Goal: Information Seeking & Learning: Learn about a topic

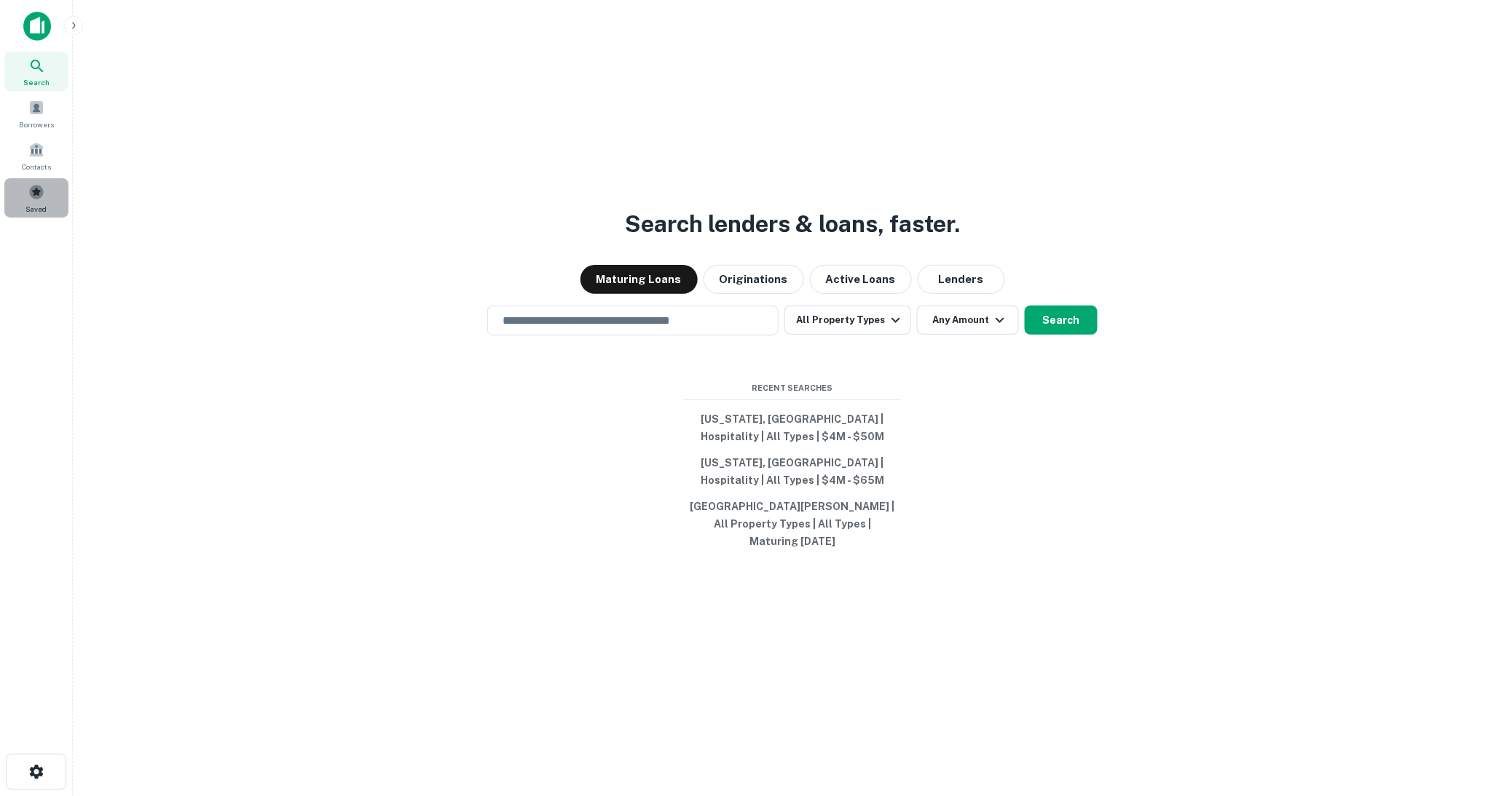
click at [38, 193] on span at bounding box center [36, 192] width 16 height 16
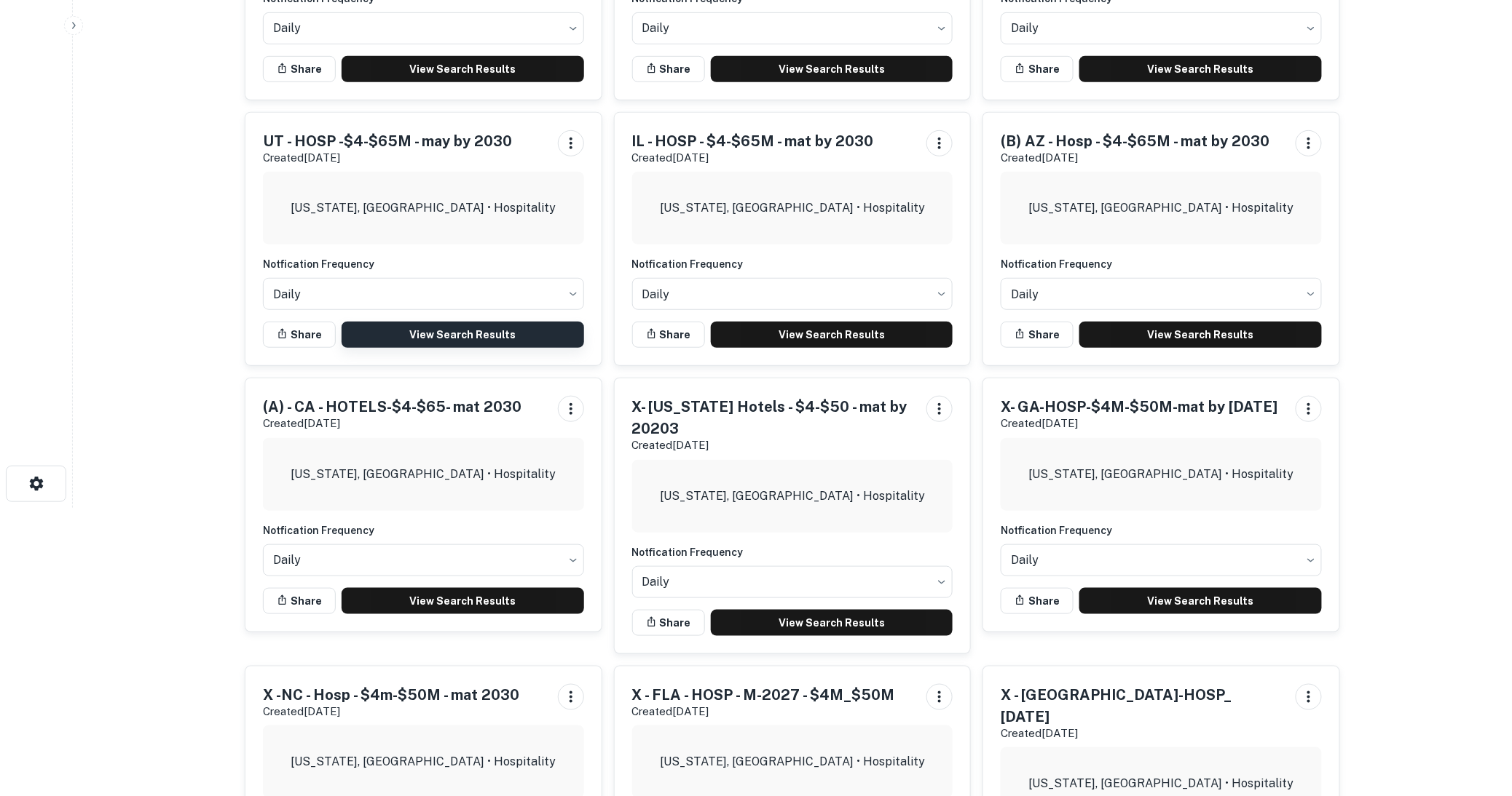
scroll to position [323, 0]
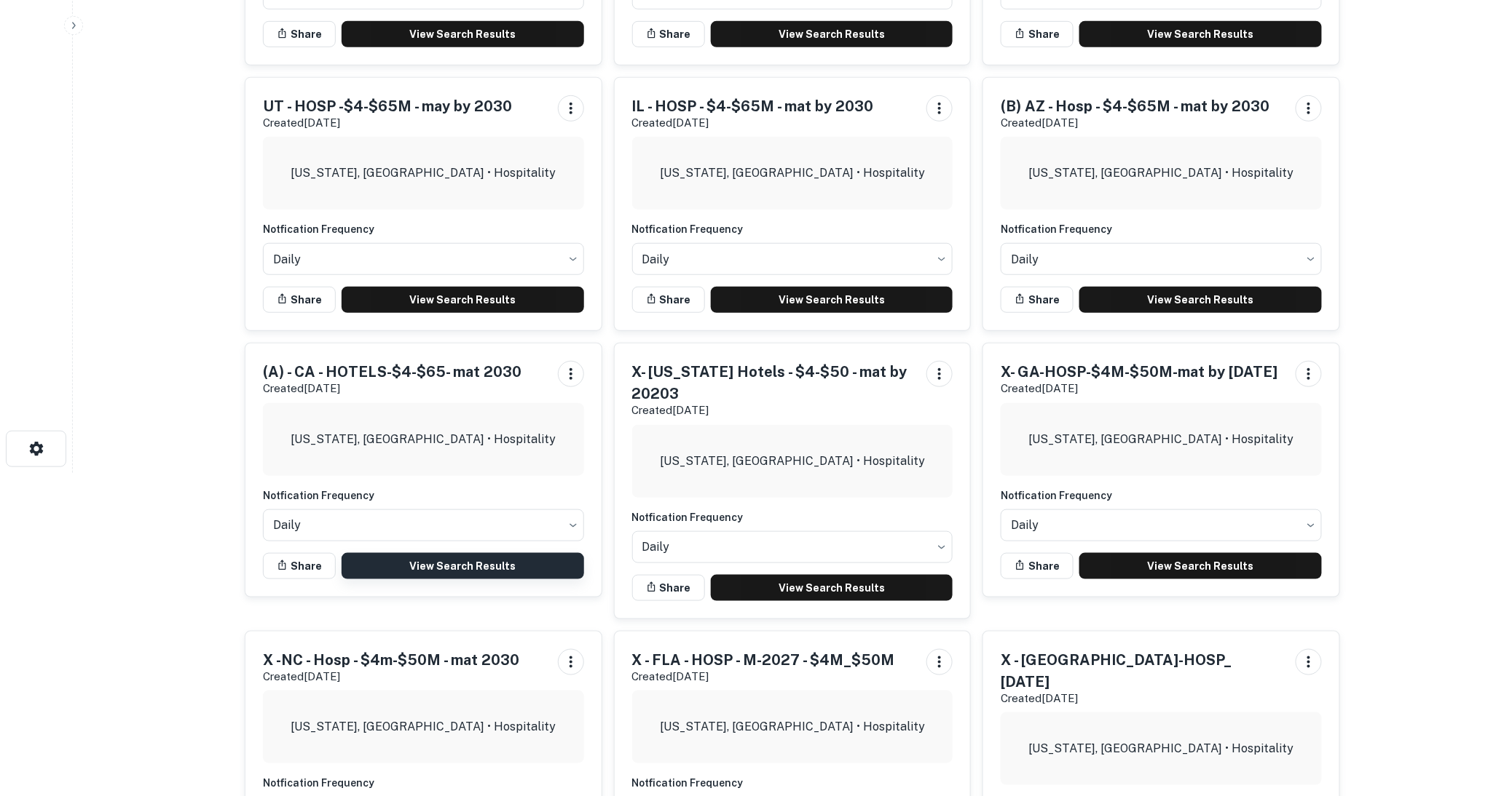
click at [445, 562] on link "View Search Results" at bounding box center [463, 567] width 242 height 27
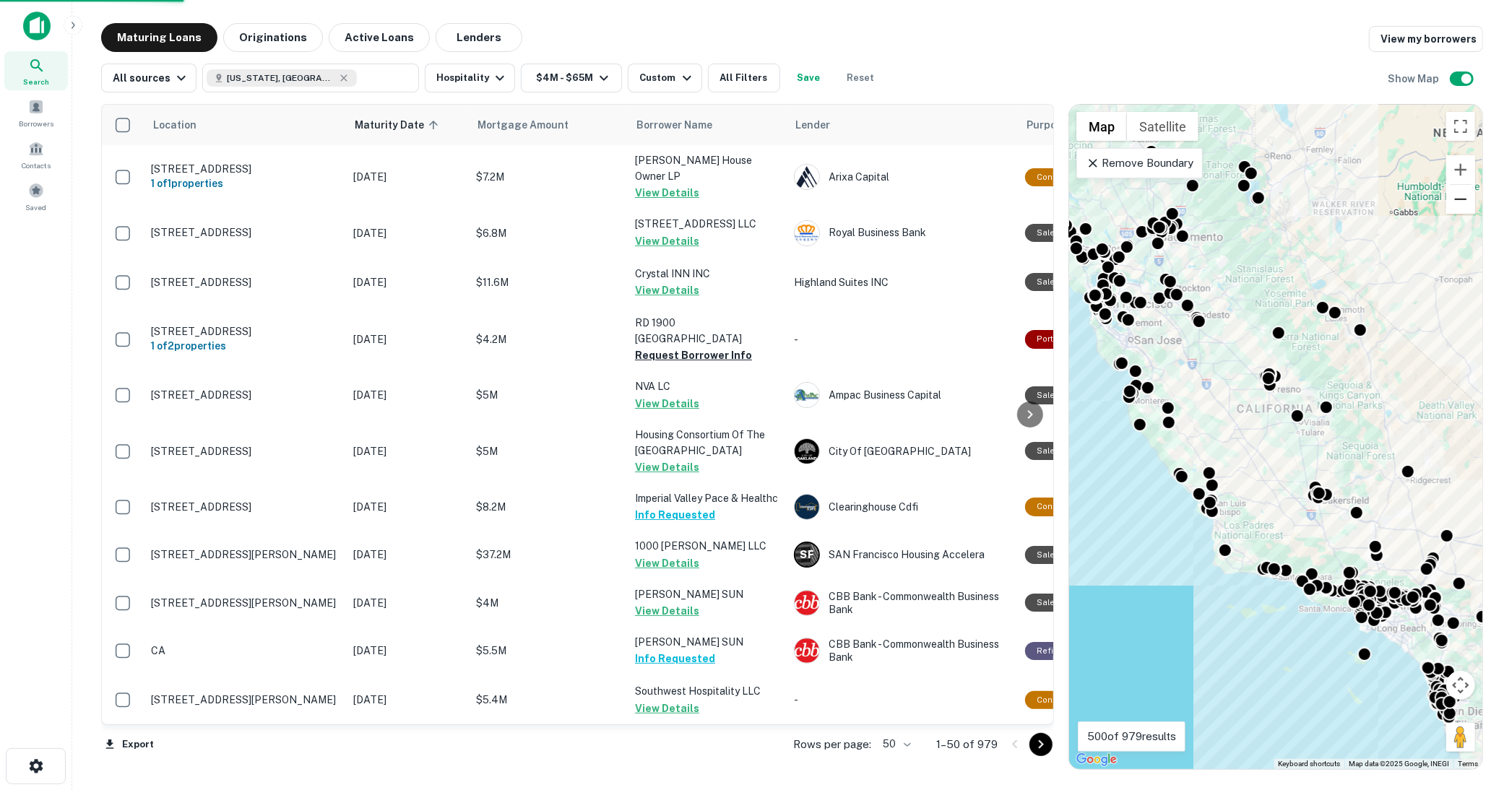
click at [1462, 200] on button "Zoom out" at bounding box center [1460, 199] width 29 height 29
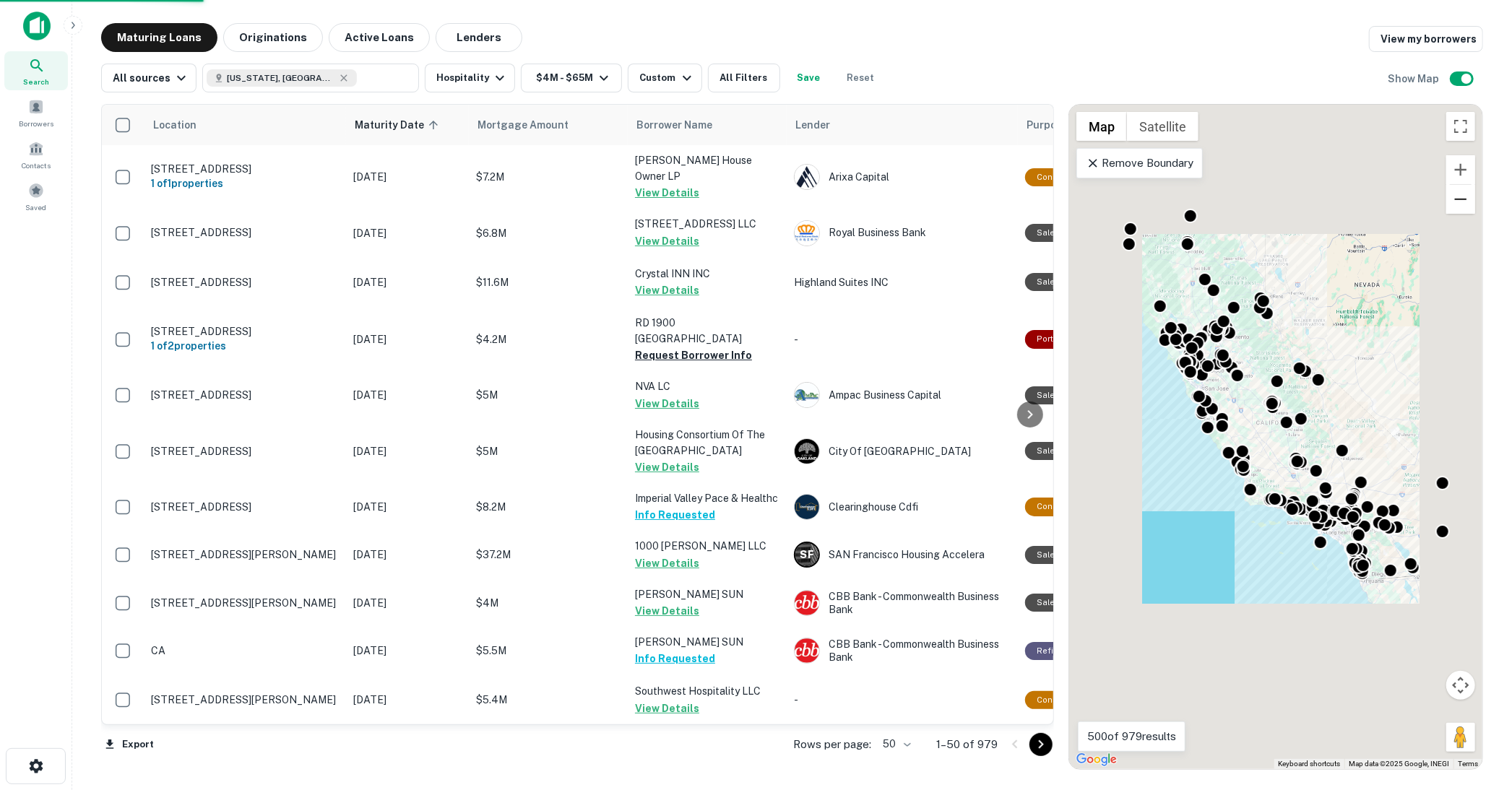
click at [1462, 200] on button "Zoom out" at bounding box center [1460, 199] width 29 height 29
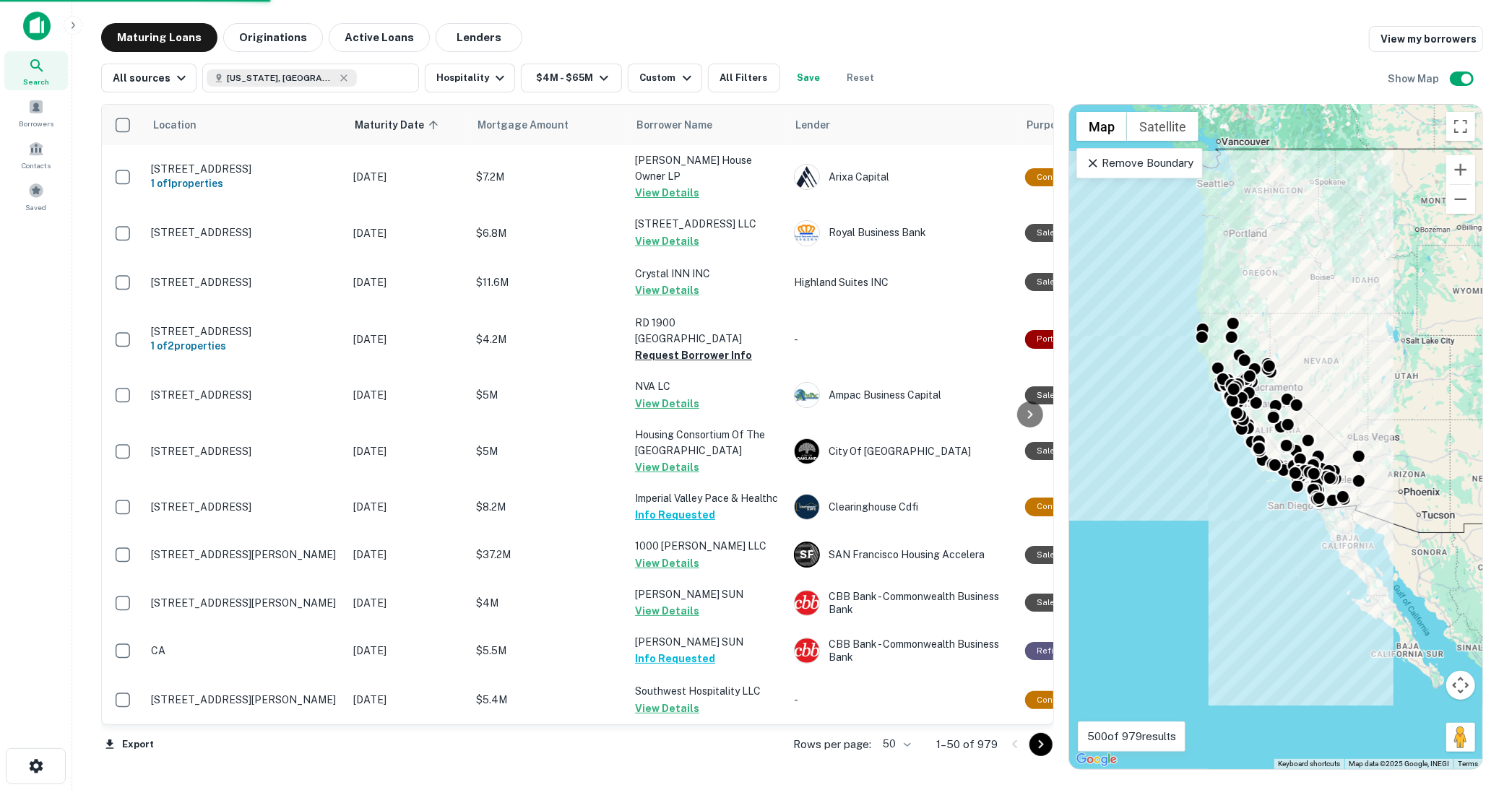
click at [908, 745] on body "Search Borrowers Contacts Saved Maturing Loans Originations Active Loans Lender…" at bounding box center [756, 395] width 1512 height 790
click at [898, 755] on li "100" at bounding box center [898, 761] width 42 height 26
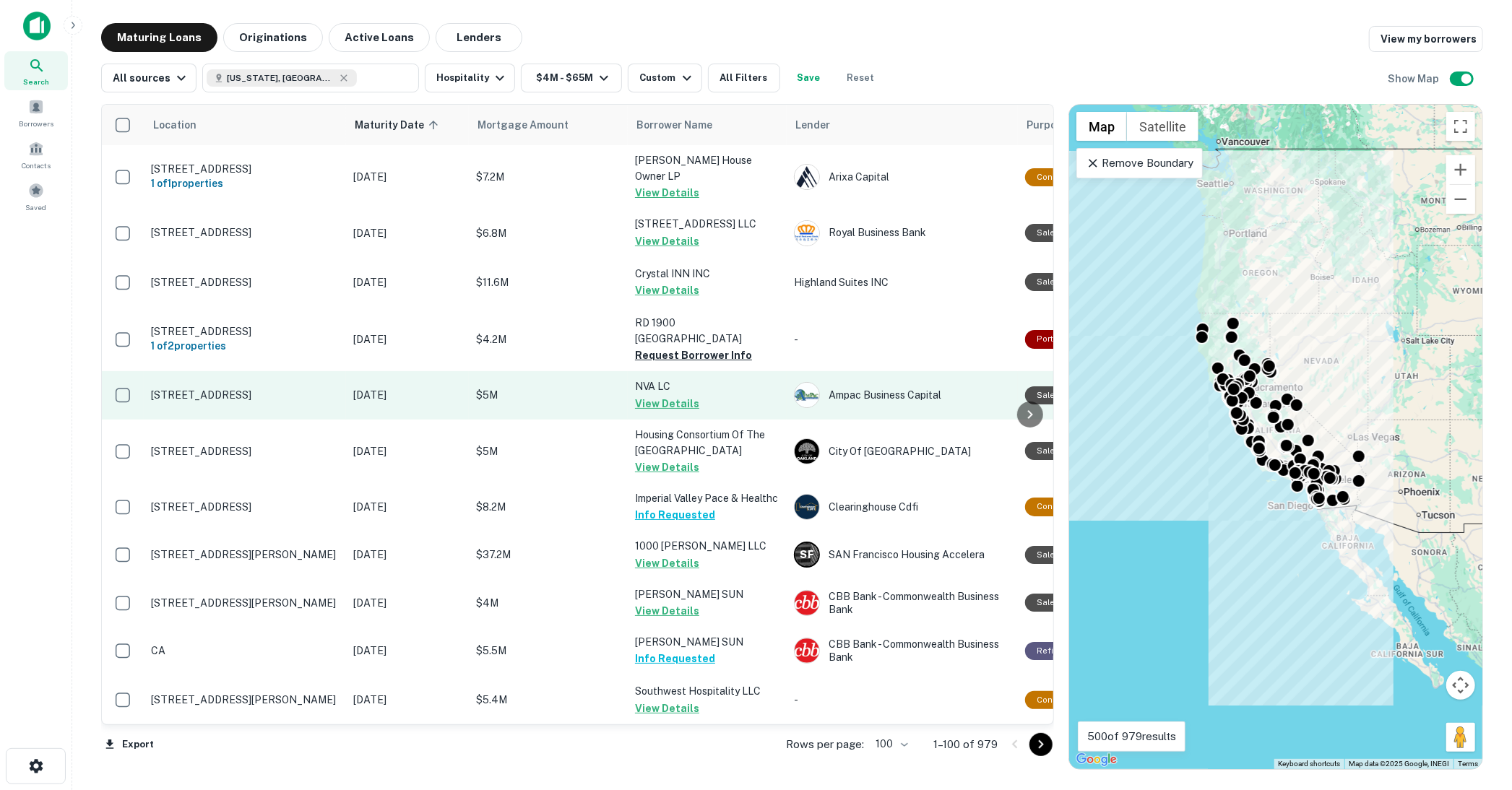
click at [648, 395] on button "View Details" at bounding box center [666, 404] width 64 height 17
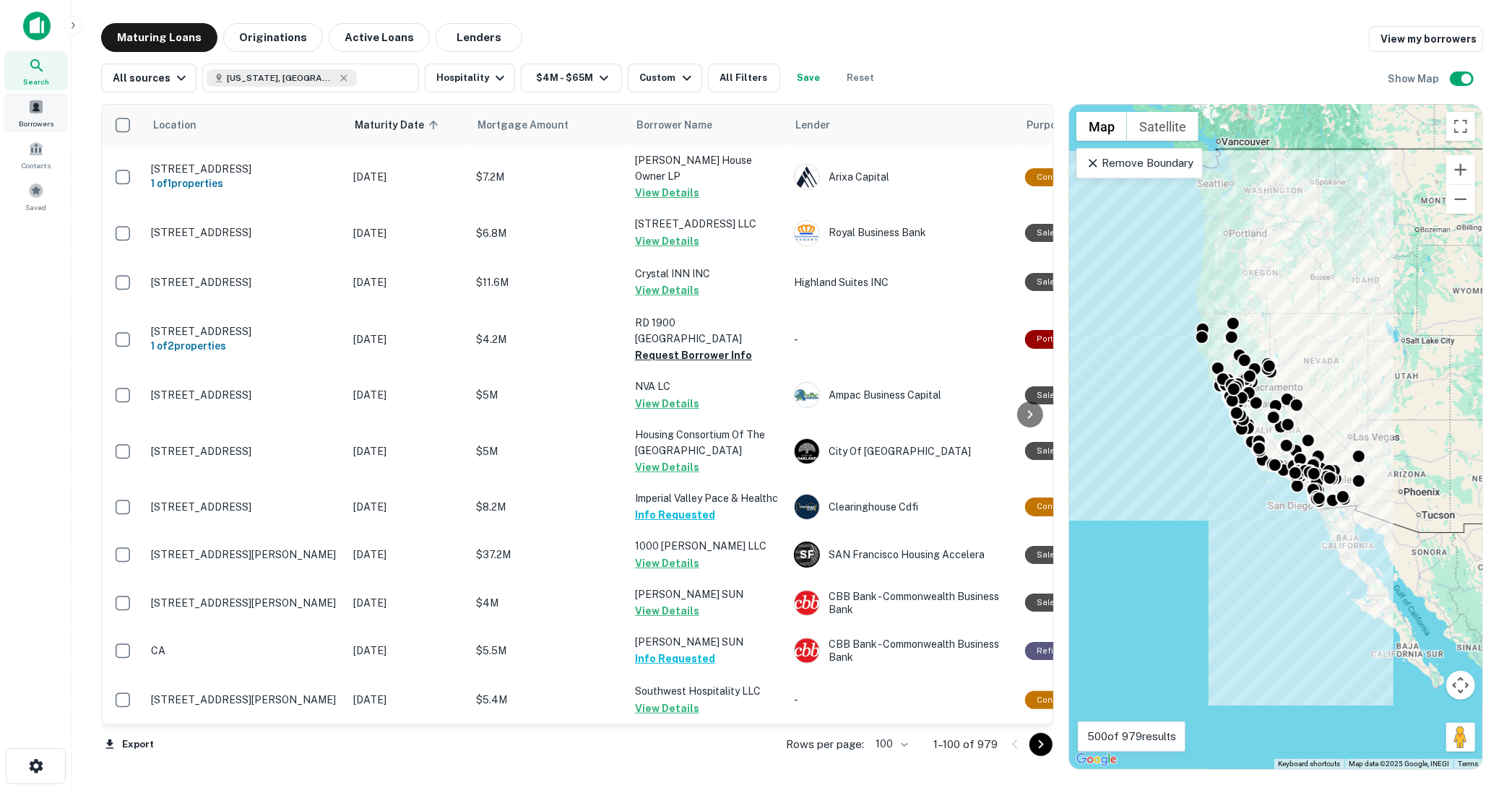
click at [31, 104] on span at bounding box center [36, 107] width 16 height 16
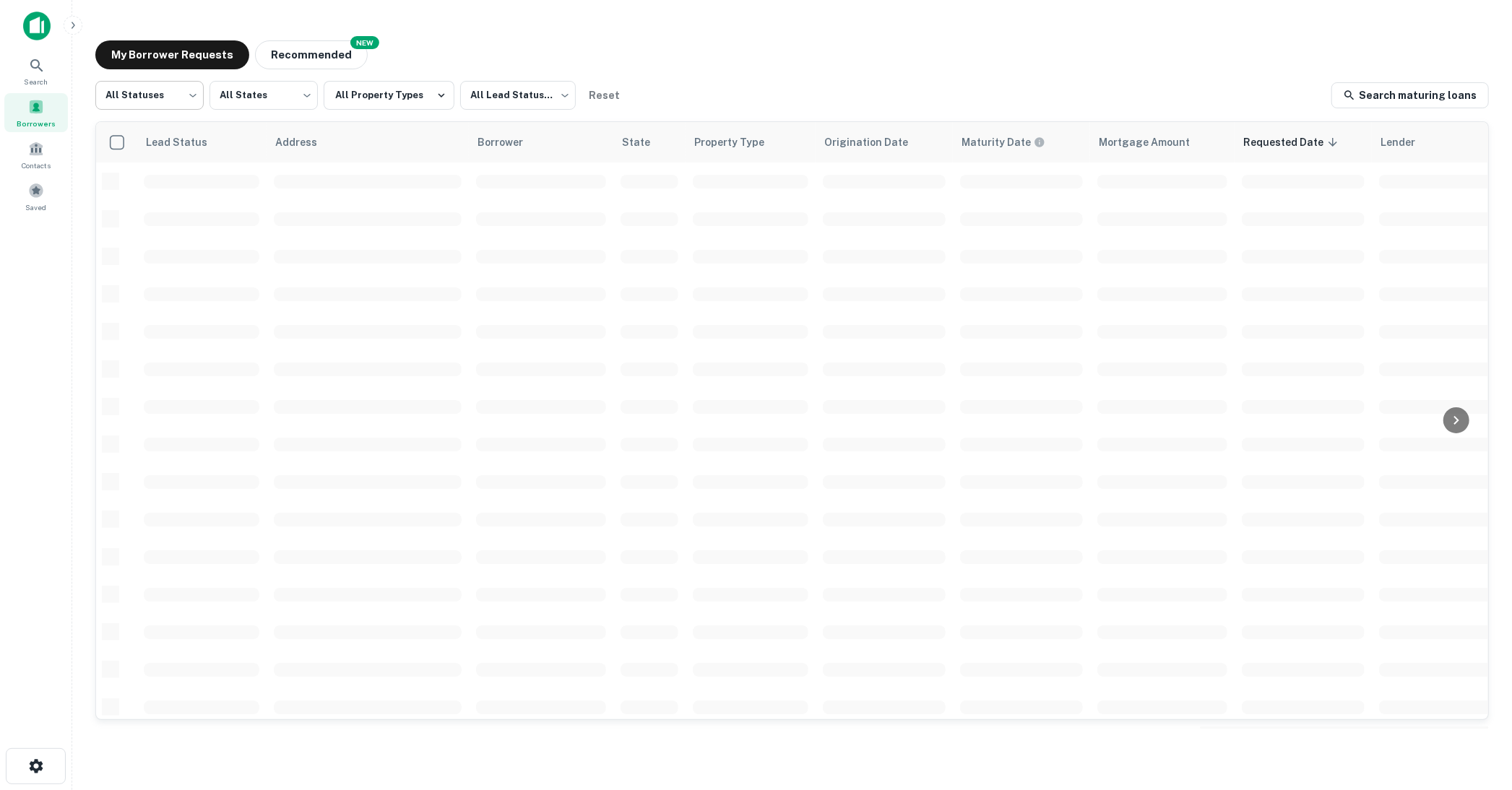
click at [192, 94] on body "Search Borrowers Contacts Saved My Borrower Requests NEW Recommended All Status…" at bounding box center [756, 395] width 1512 height 790
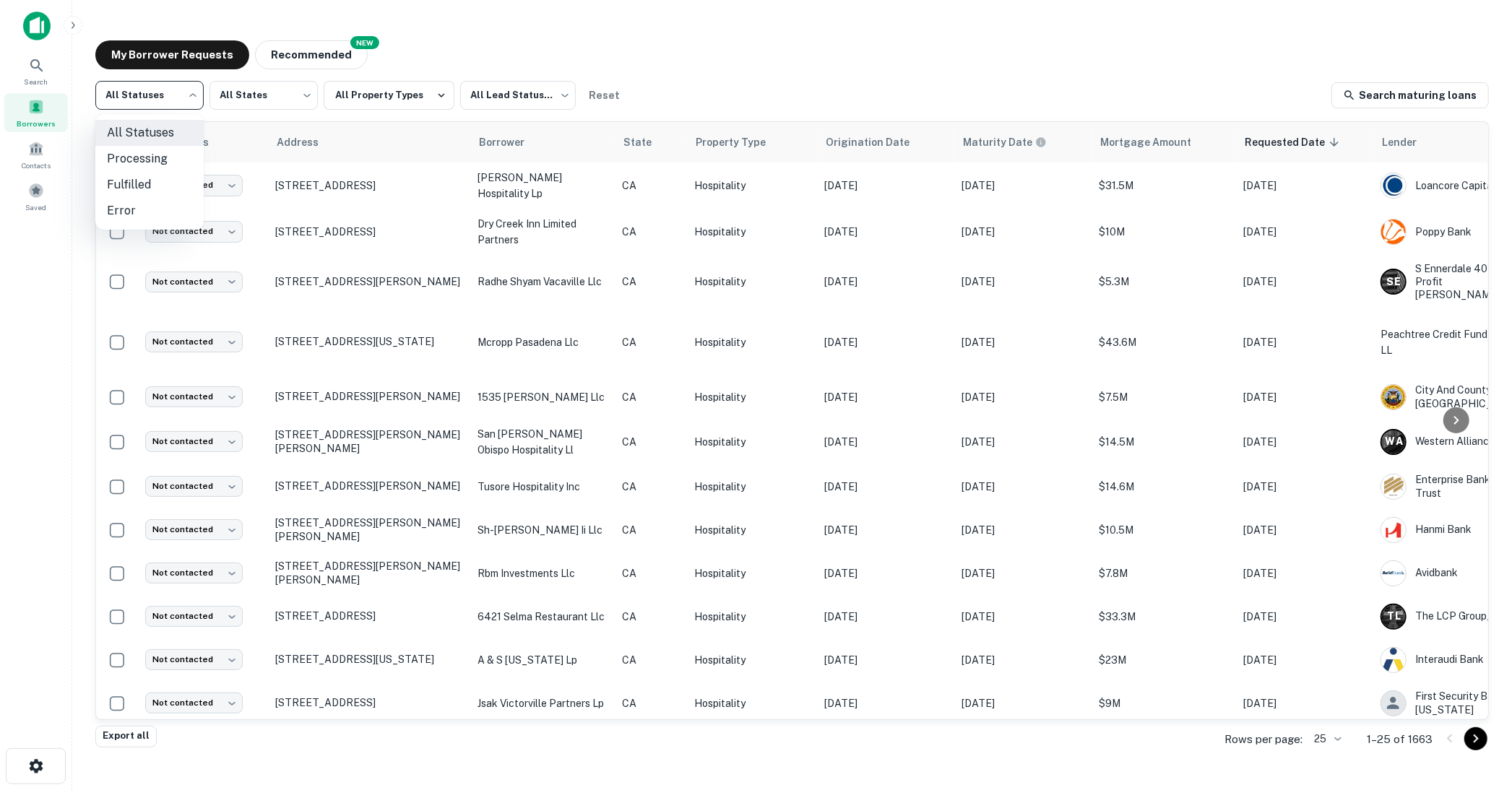
click at [135, 178] on li "Fulfilled" at bounding box center [150, 185] width 109 height 26
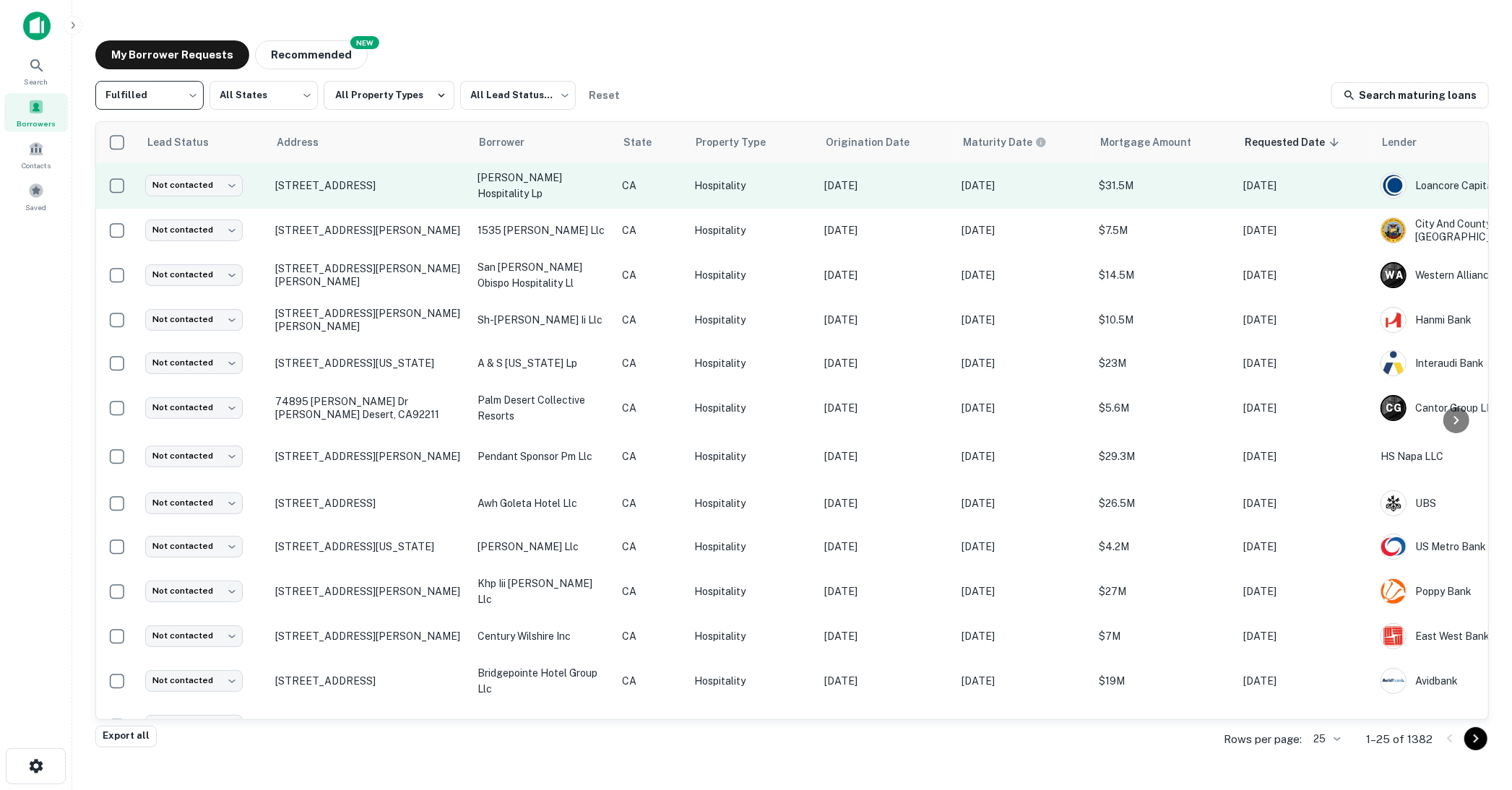
click at [520, 183] on p "[PERSON_NAME] hospitality lp" at bounding box center [542, 185] width 130 height 32
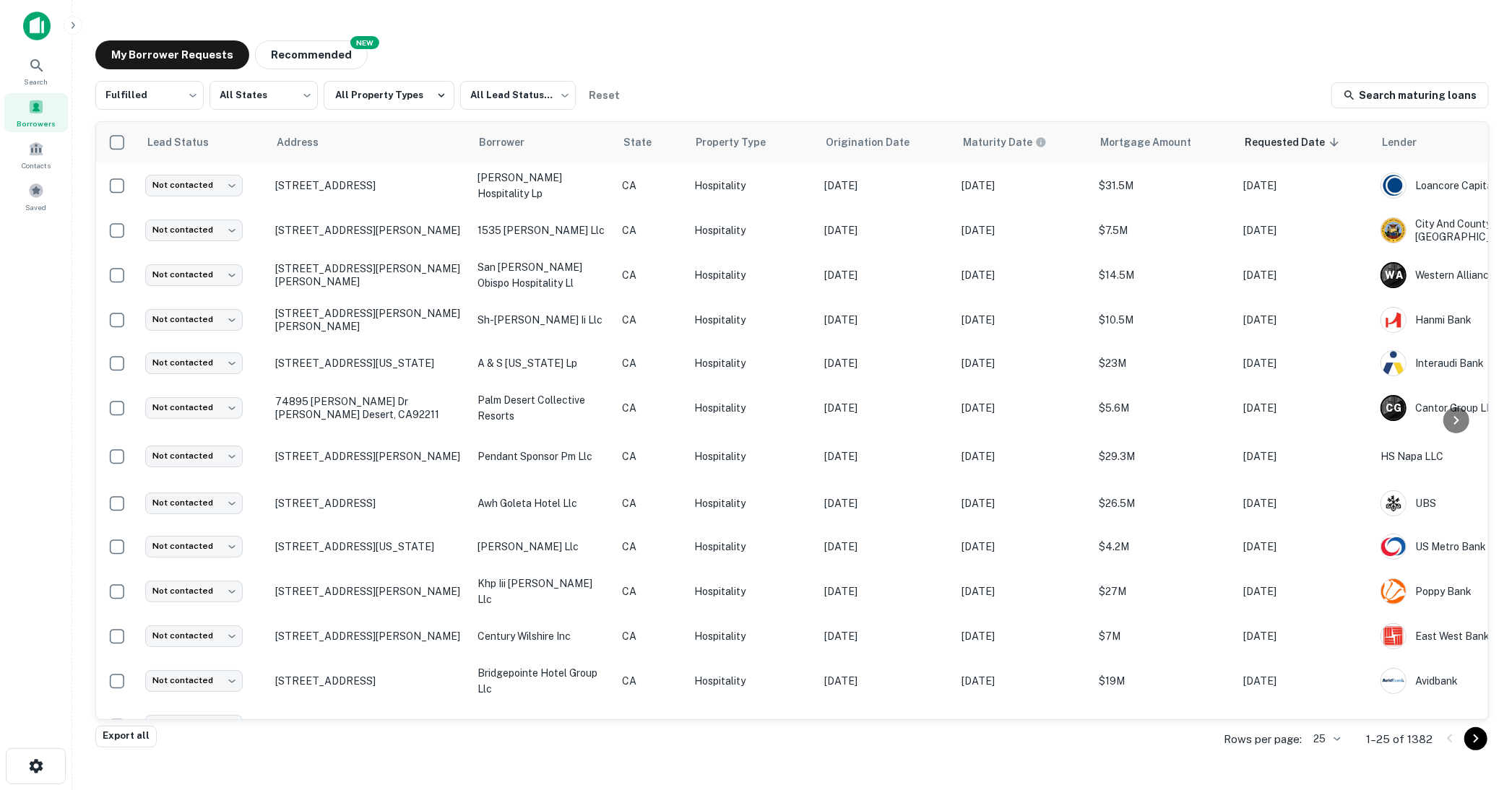
drag, startPoint x: 1332, startPoint y: 537, endPoint x: 1331, endPoint y: 525, distance: 12.0
click at [192, 98] on body "Search Borrowers Contacts Saved My Borrower Requests NEW Recommended Fulfilled …" at bounding box center [756, 395] width 1512 height 790
click at [161, 133] on li "All Statuses" at bounding box center [150, 133] width 109 height 26
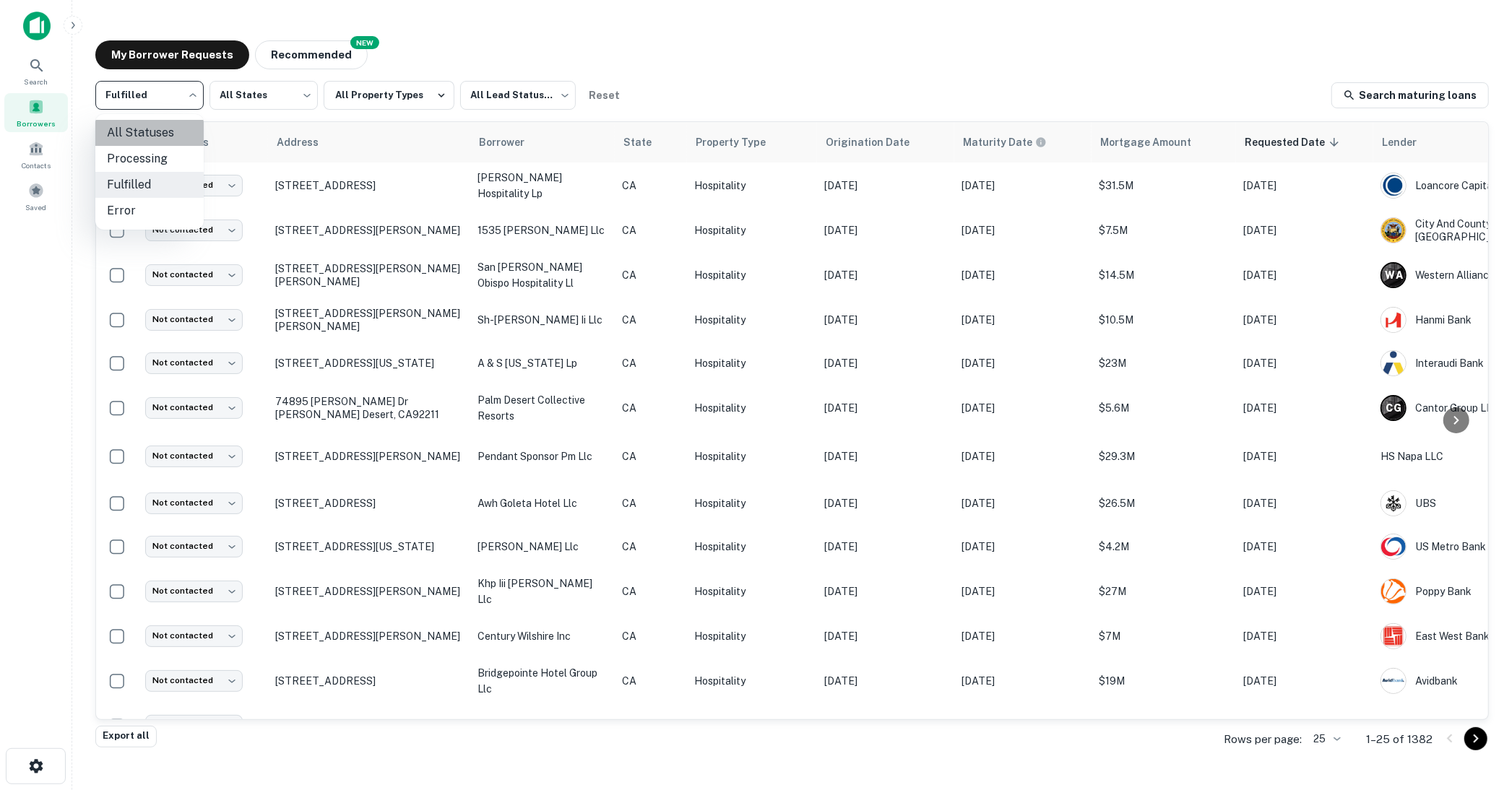
type input "***"
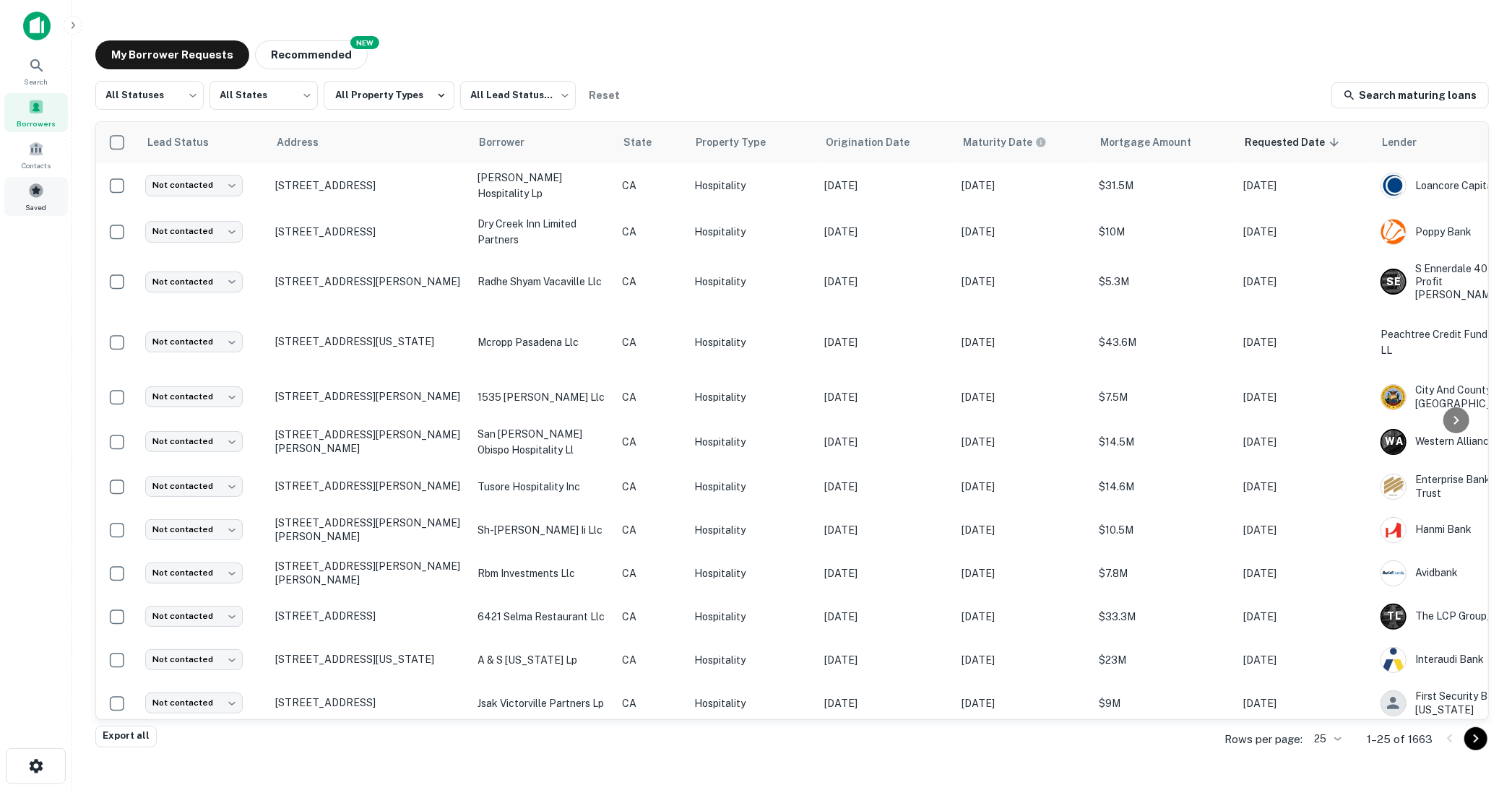
click at [33, 192] on span at bounding box center [36, 191] width 16 height 16
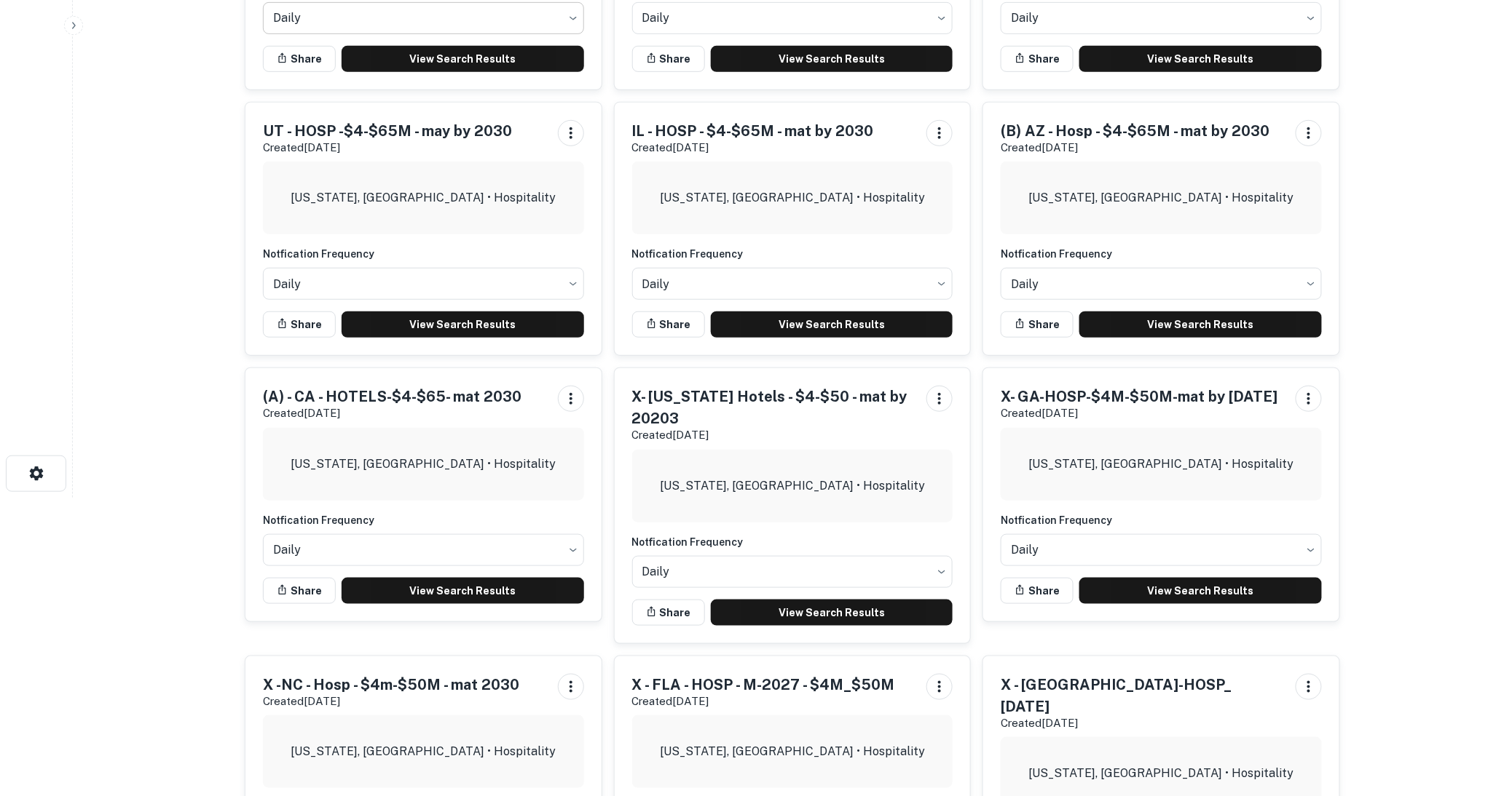
scroll to position [323, 0]
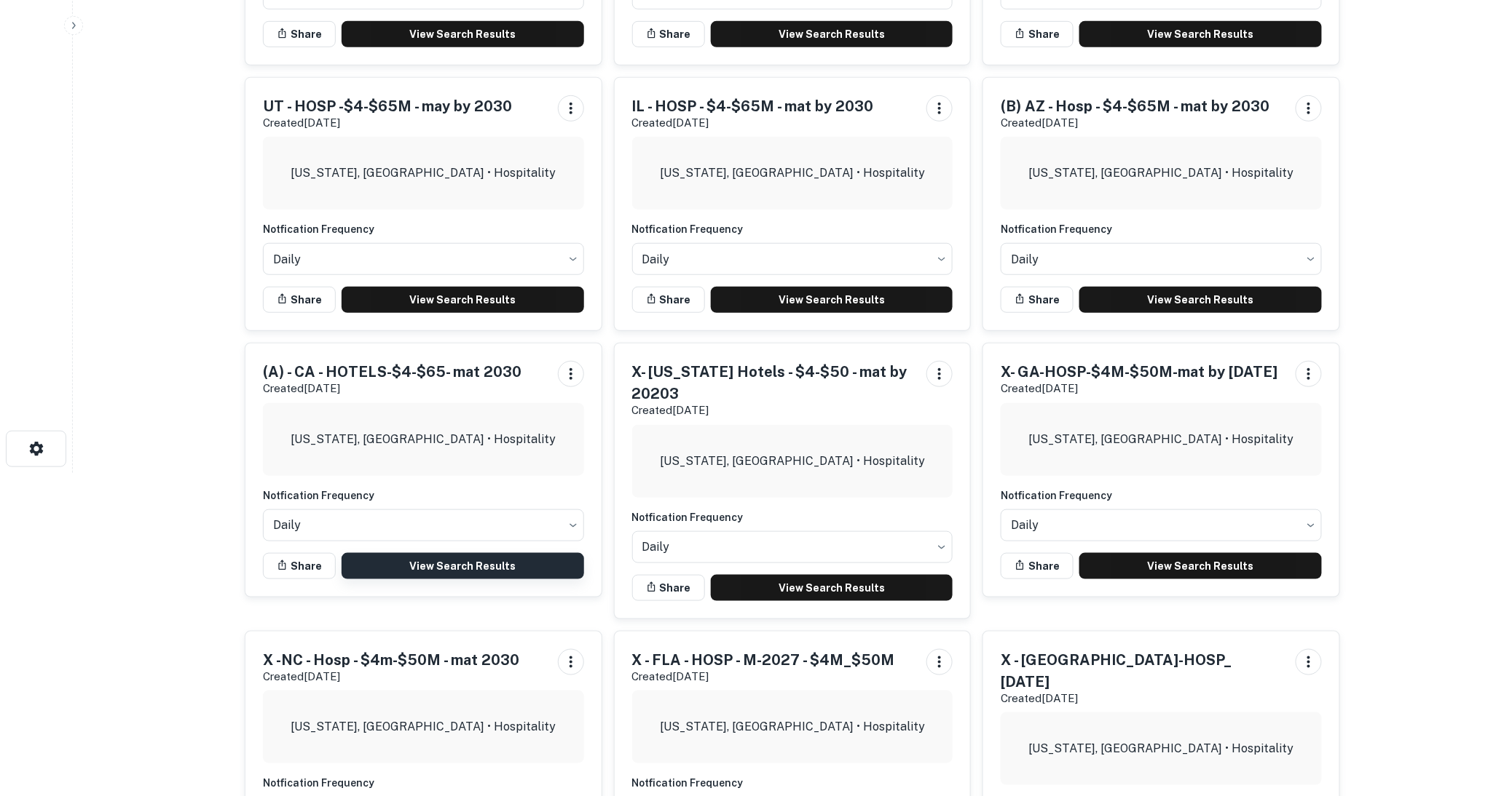
click at [437, 568] on link "View Search Results" at bounding box center [463, 567] width 242 height 27
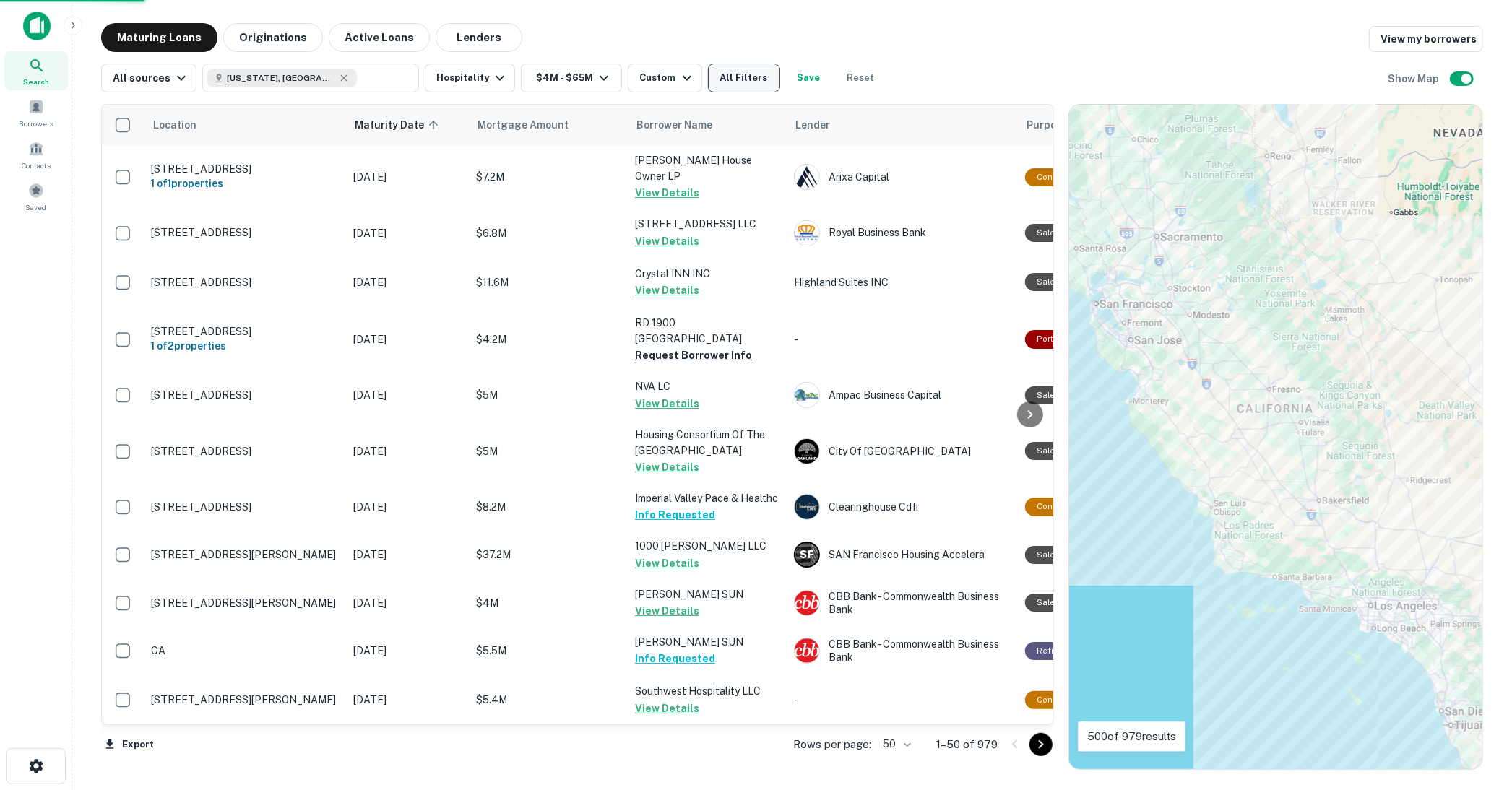
click at [748, 76] on button "All Filters" at bounding box center [743, 78] width 72 height 29
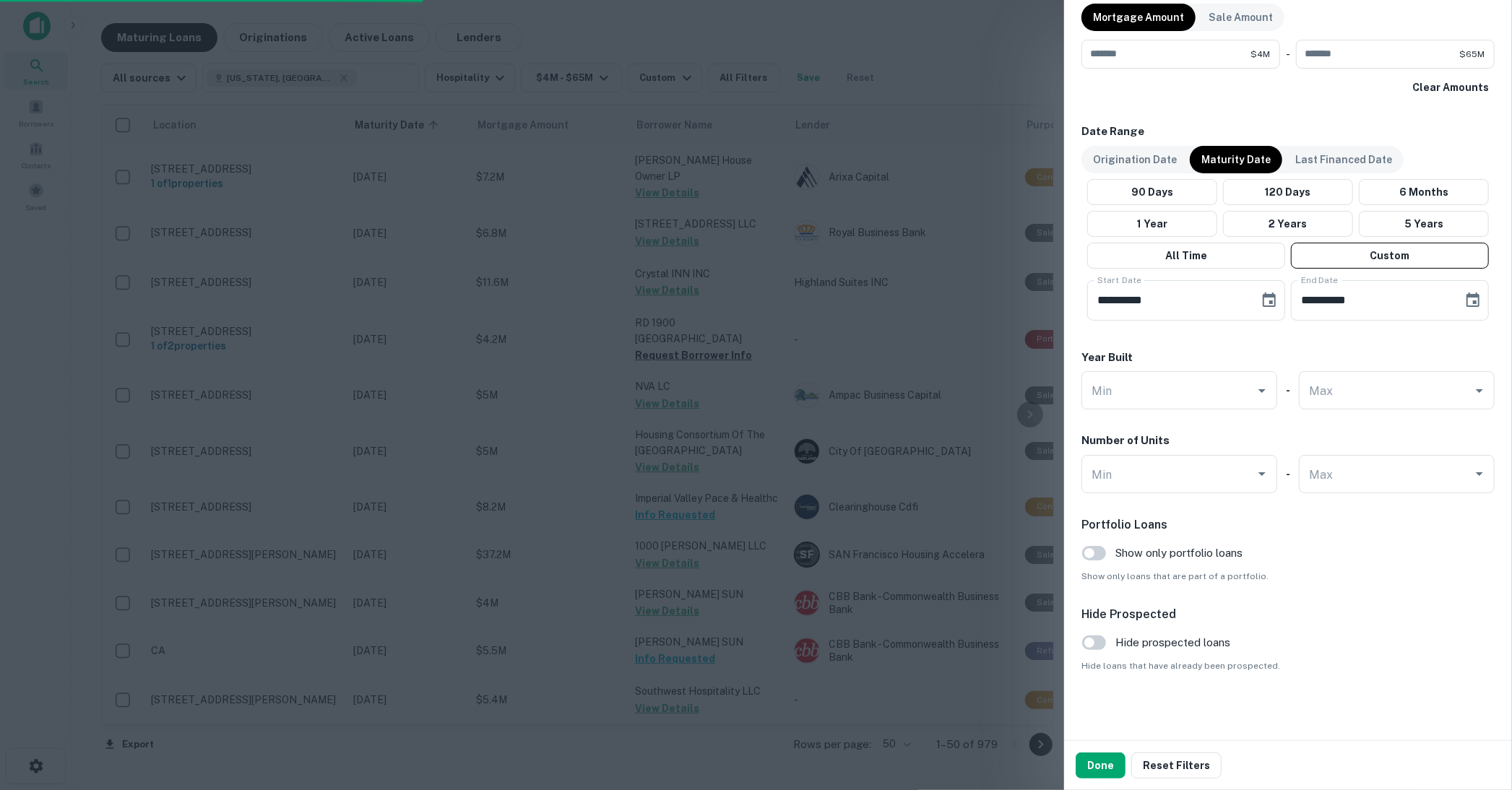
scroll to position [370, 0]
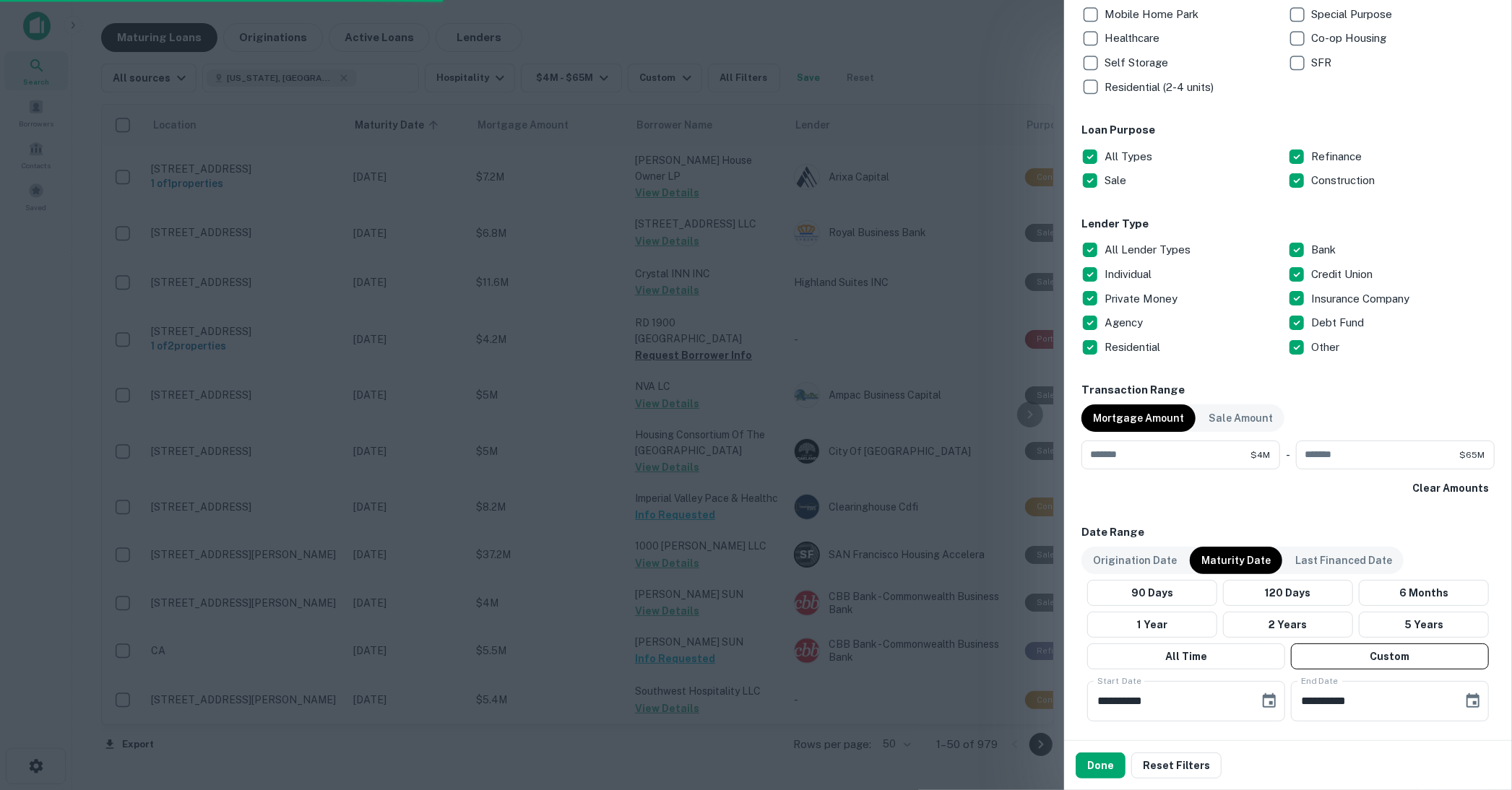
drag, startPoint x: 1334, startPoint y: 91, endPoint x: 905, endPoint y: 30, distance: 433.3
click at [928, 31] on div at bounding box center [756, 395] width 1512 height 790
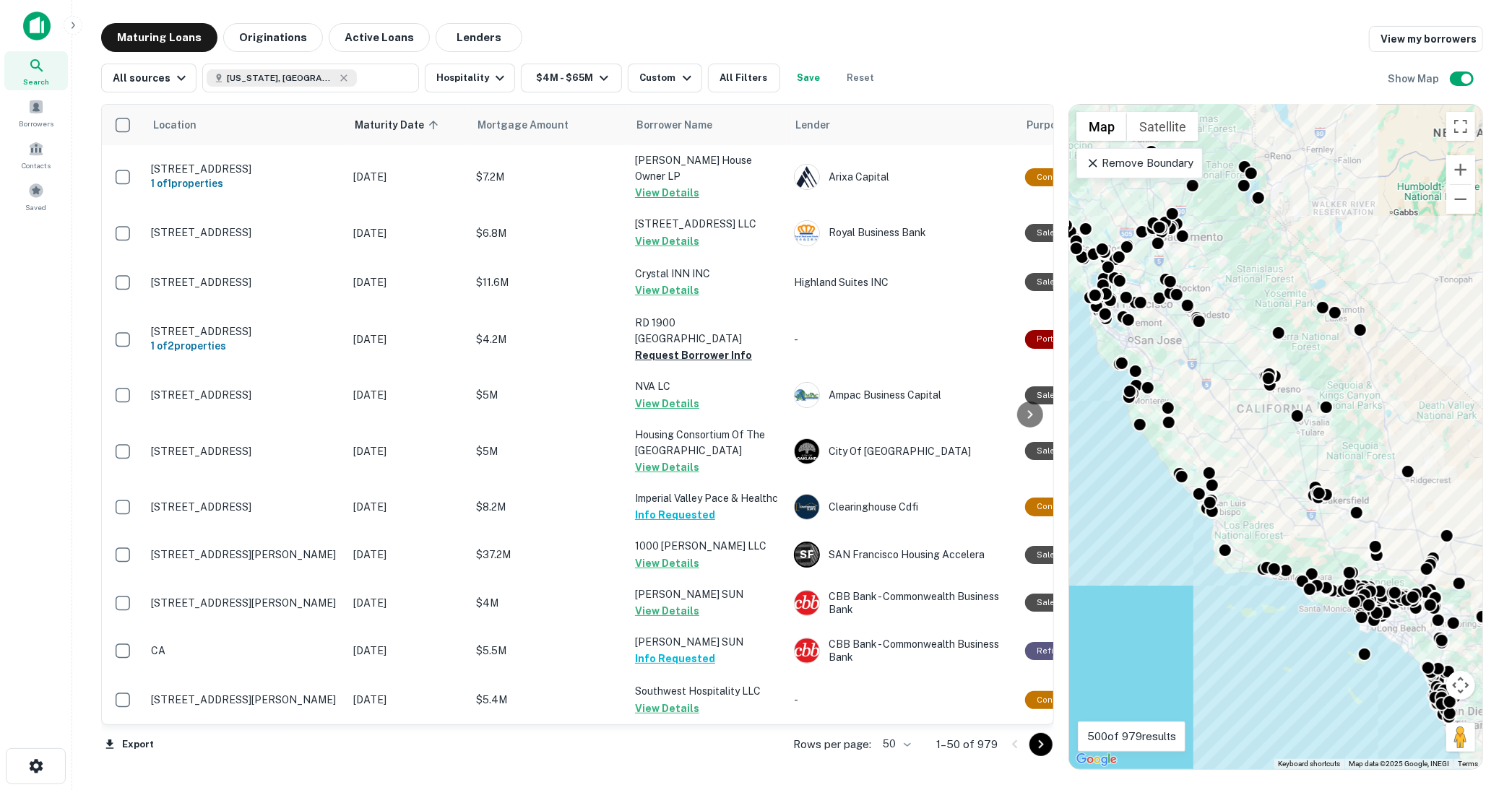
click at [912, 742] on body "Search Borrowers Contacts Saved Maturing Loans Originations Active Loans Lender…" at bounding box center [756, 395] width 1512 height 790
click at [896, 759] on li "100" at bounding box center [898, 761] width 42 height 26
click at [1042, 741] on icon "Go to next page" at bounding box center [1040, 745] width 17 height 17
click at [1041, 741] on div "Export Rows per page: 100 *** 1–100 of 979" at bounding box center [577, 745] width 953 height 39
click at [1041, 740] on div "Export Rows per page: 100 *** 1–100 of 979" at bounding box center [577, 745] width 953 height 39
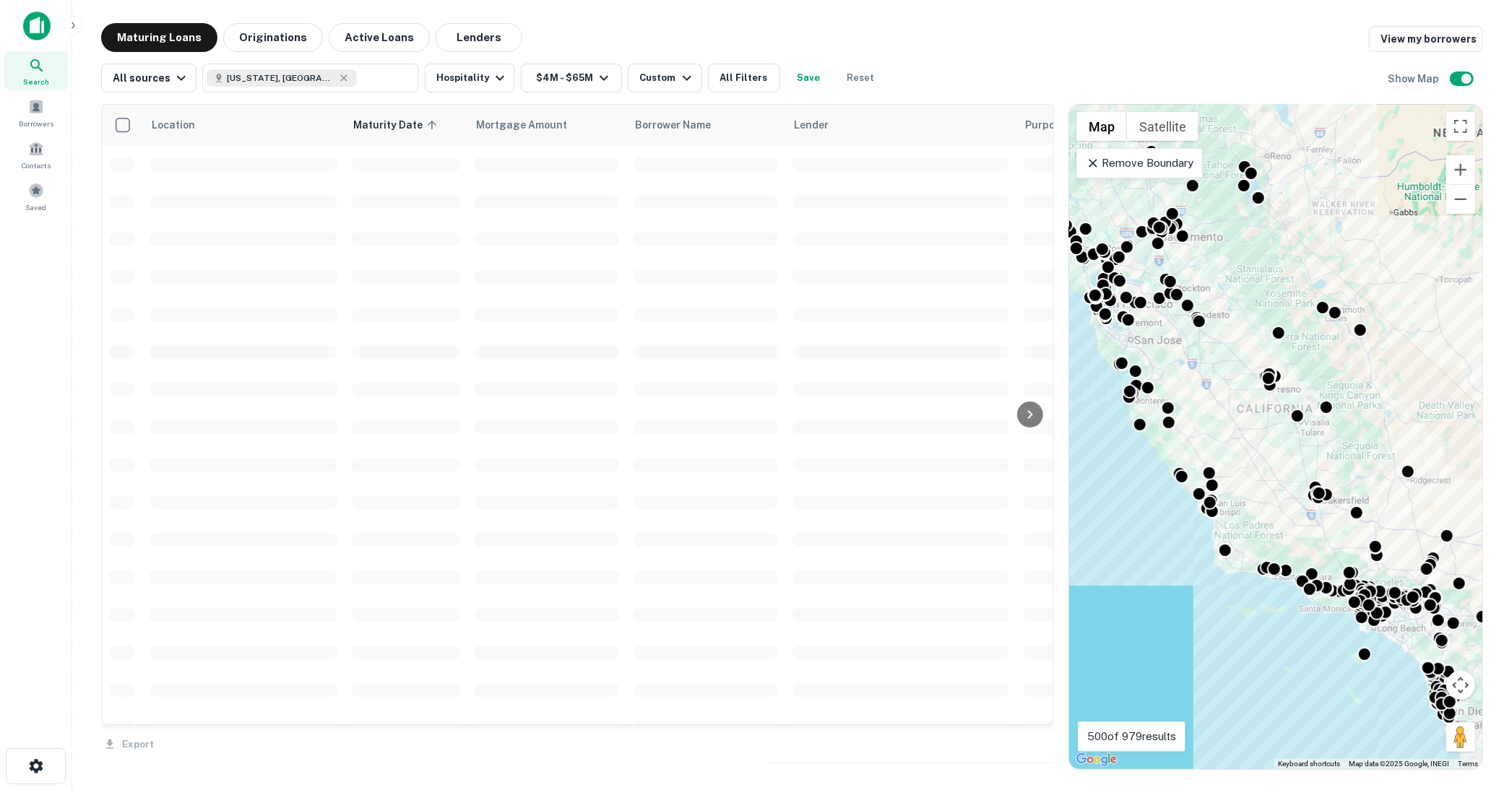
click at [1037, 717] on div at bounding box center [1029, 414] width 29 height 620
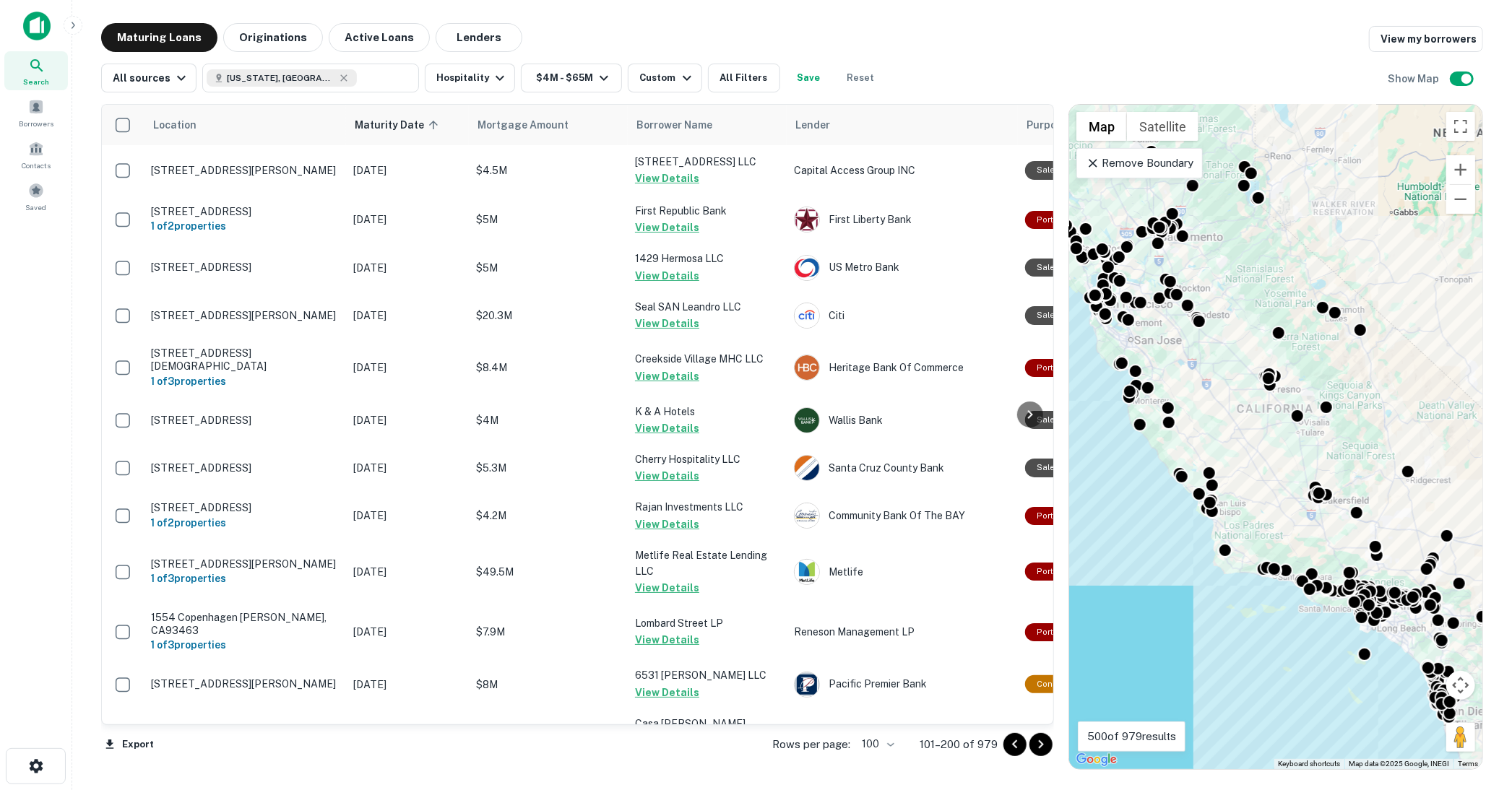
click at [1041, 739] on icon "Go to next page" at bounding box center [1040, 745] width 17 height 17
click at [1041, 739] on div "Export Rows per page: 100 *** 101–200 of 979" at bounding box center [577, 745] width 953 height 39
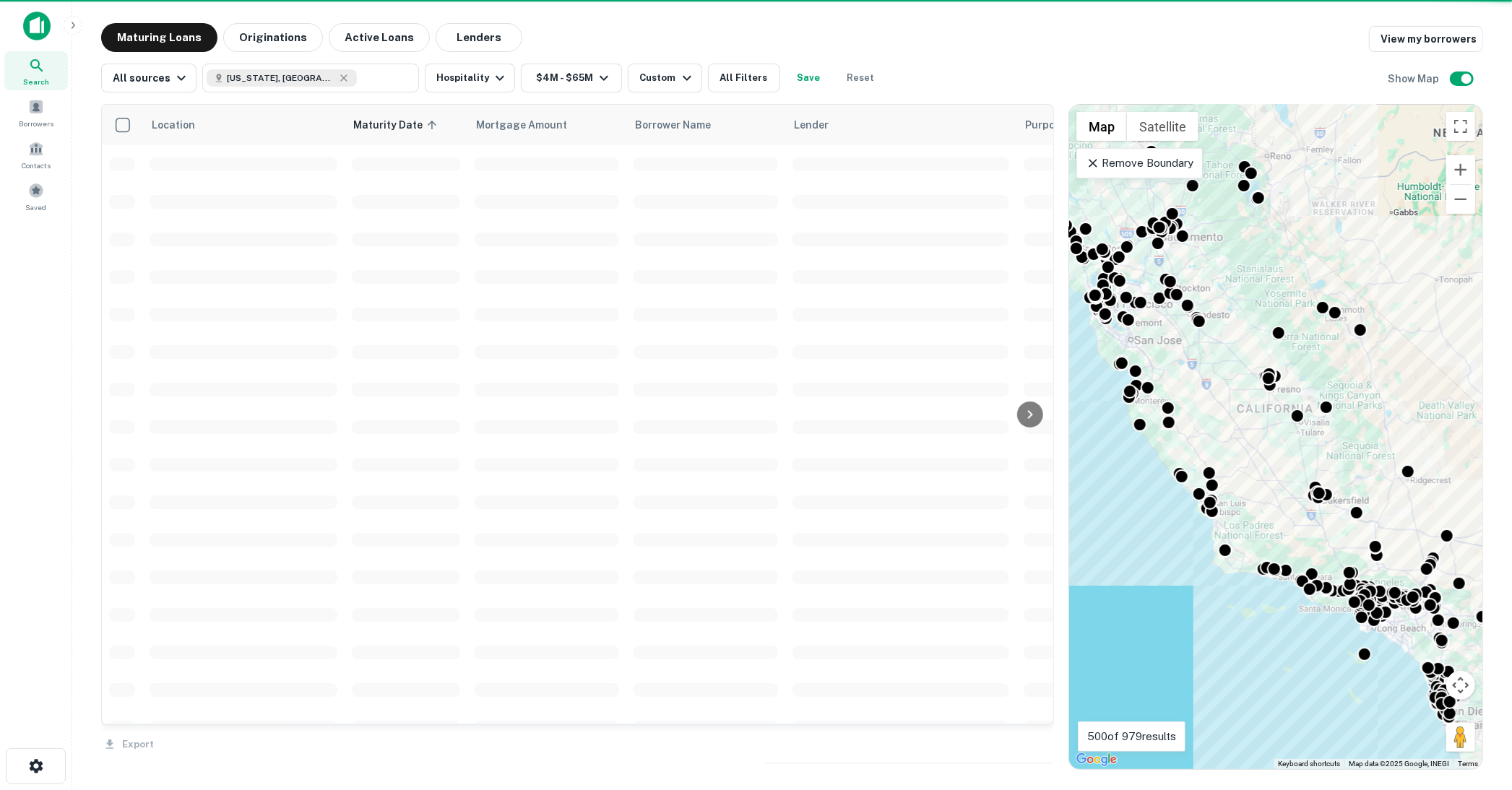
click at [1041, 739] on div "Export" at bounding box center [577, 740] width 953 height 30
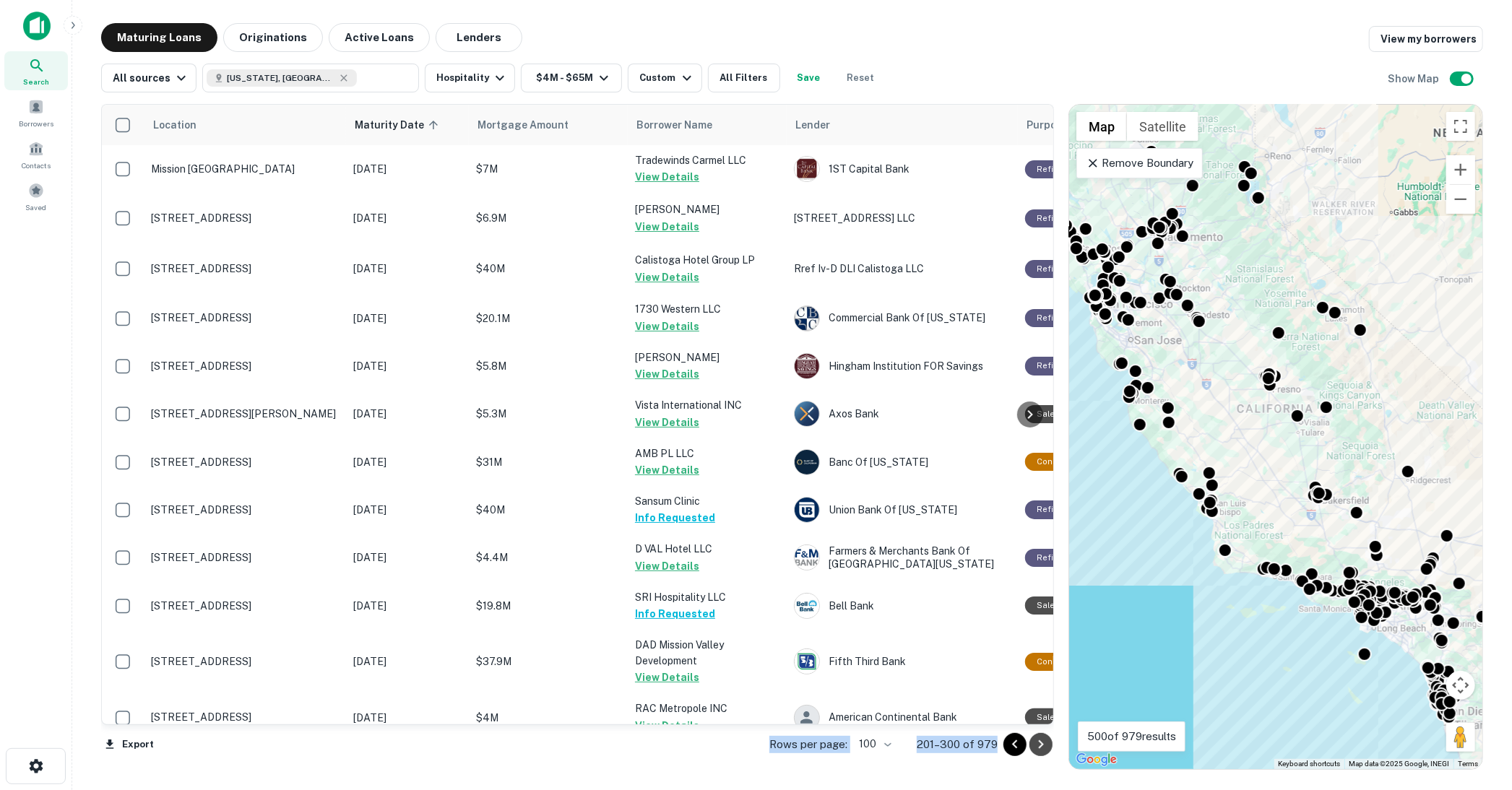
click at [1041, 745] on icon "Go to next page" at bounding box center [1040, 745] width 17 height 17
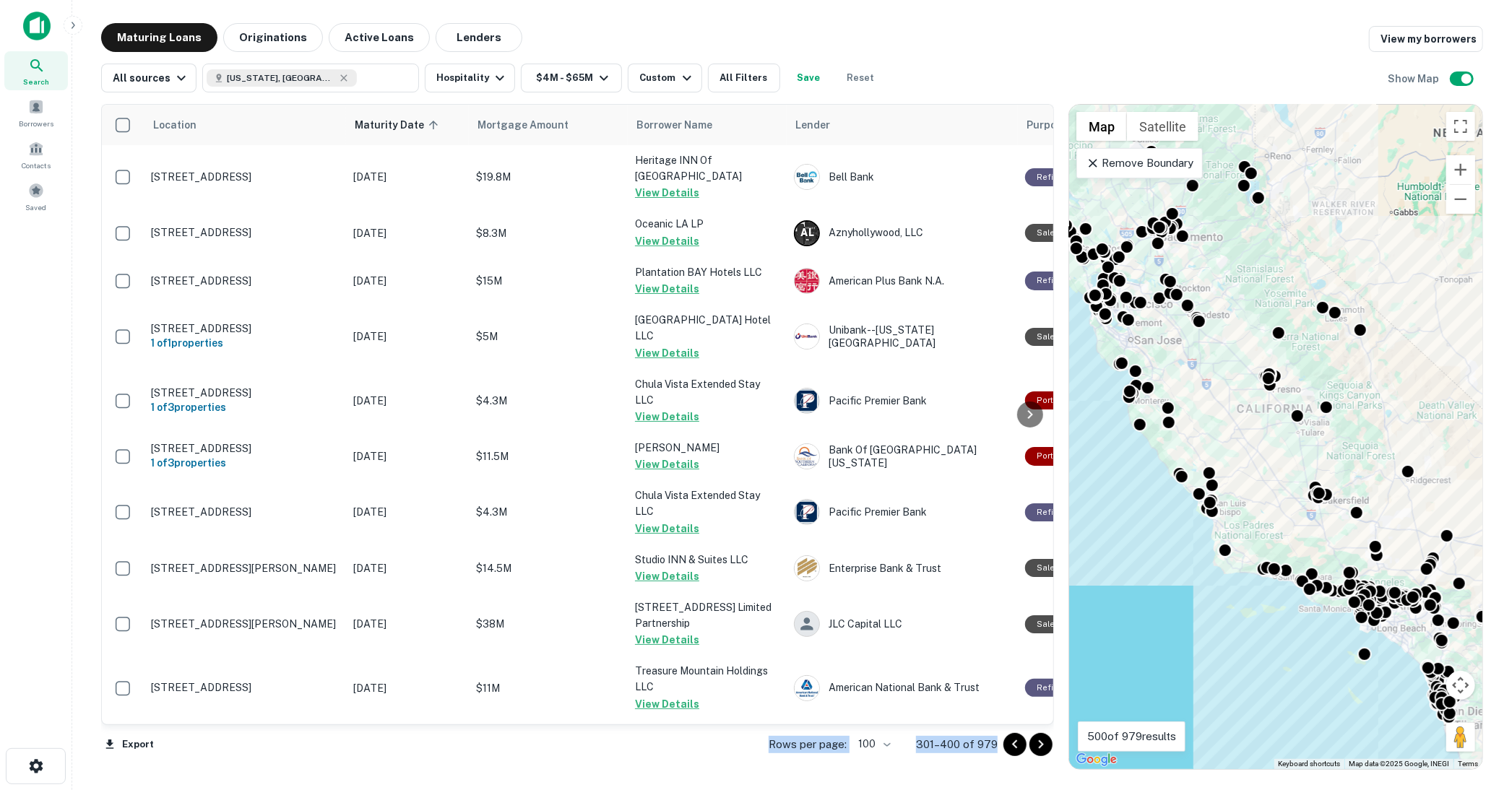
click at [1041, 745] on icon "Go to next page" at bounding box center [1040, 745] width 17 height 17
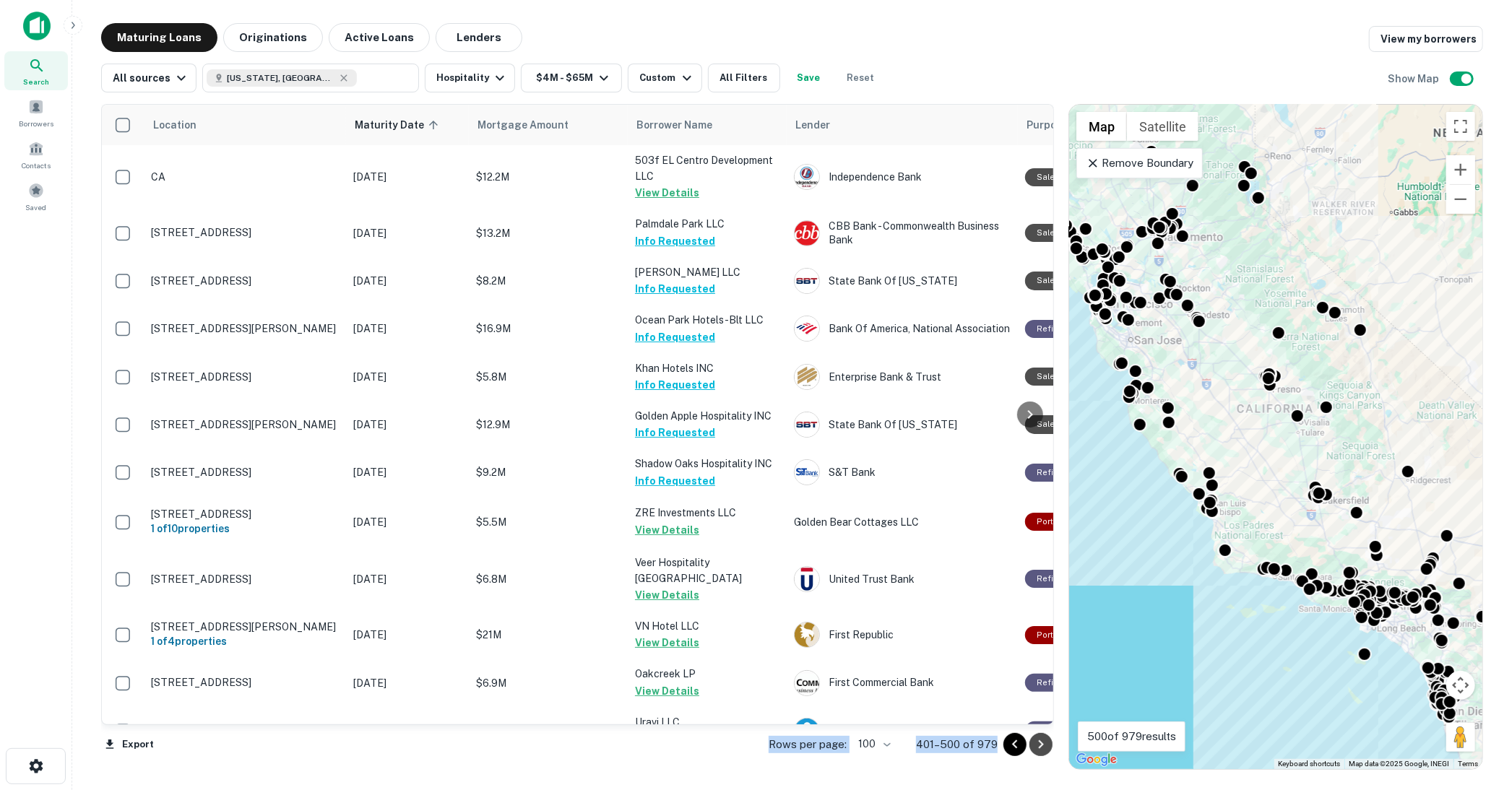
click at [1041, 745] on icon "Go to next page" at bounding box center [1040, 745] width 17 height 17
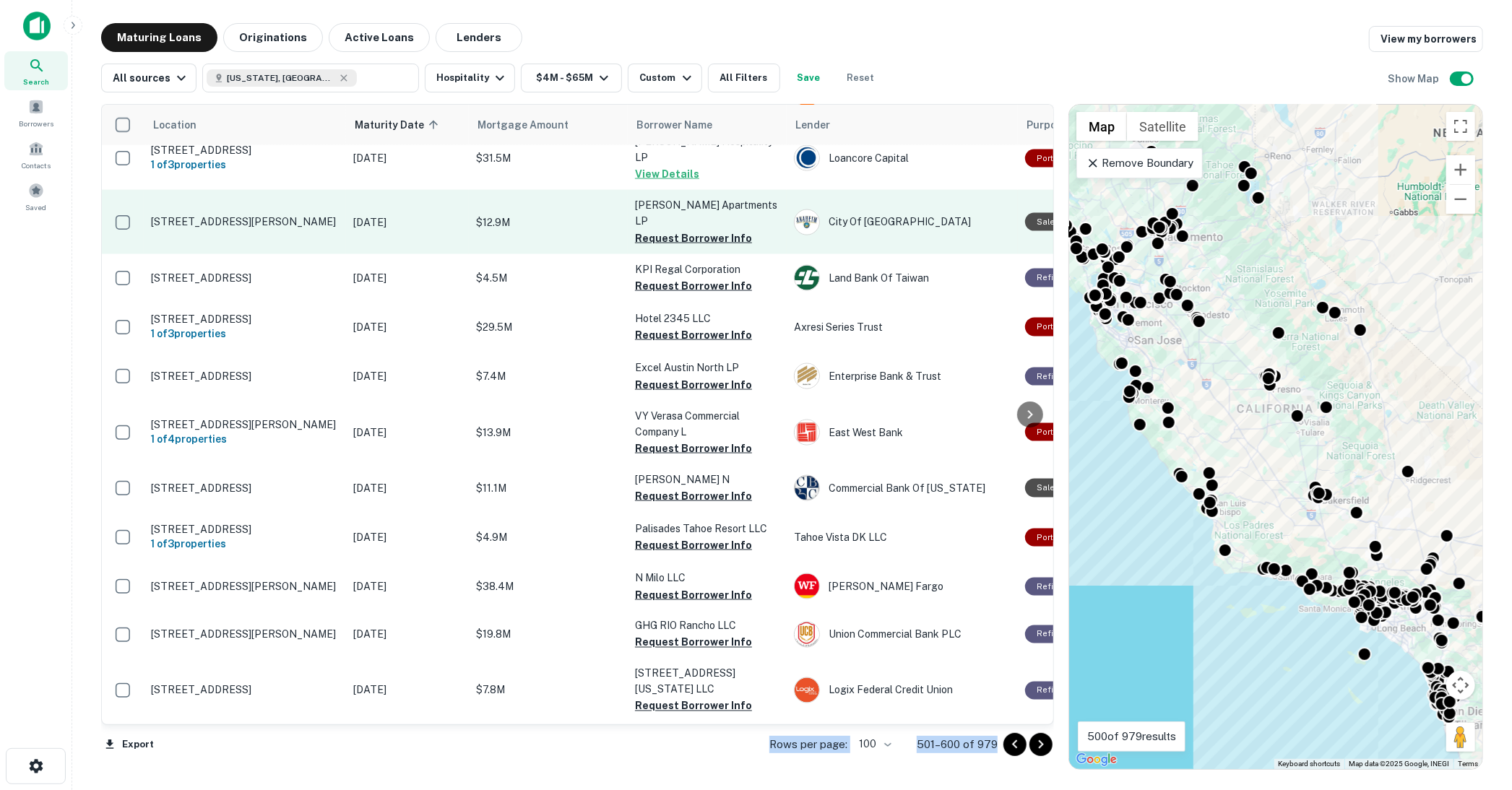
scroll to position [1606, 0]
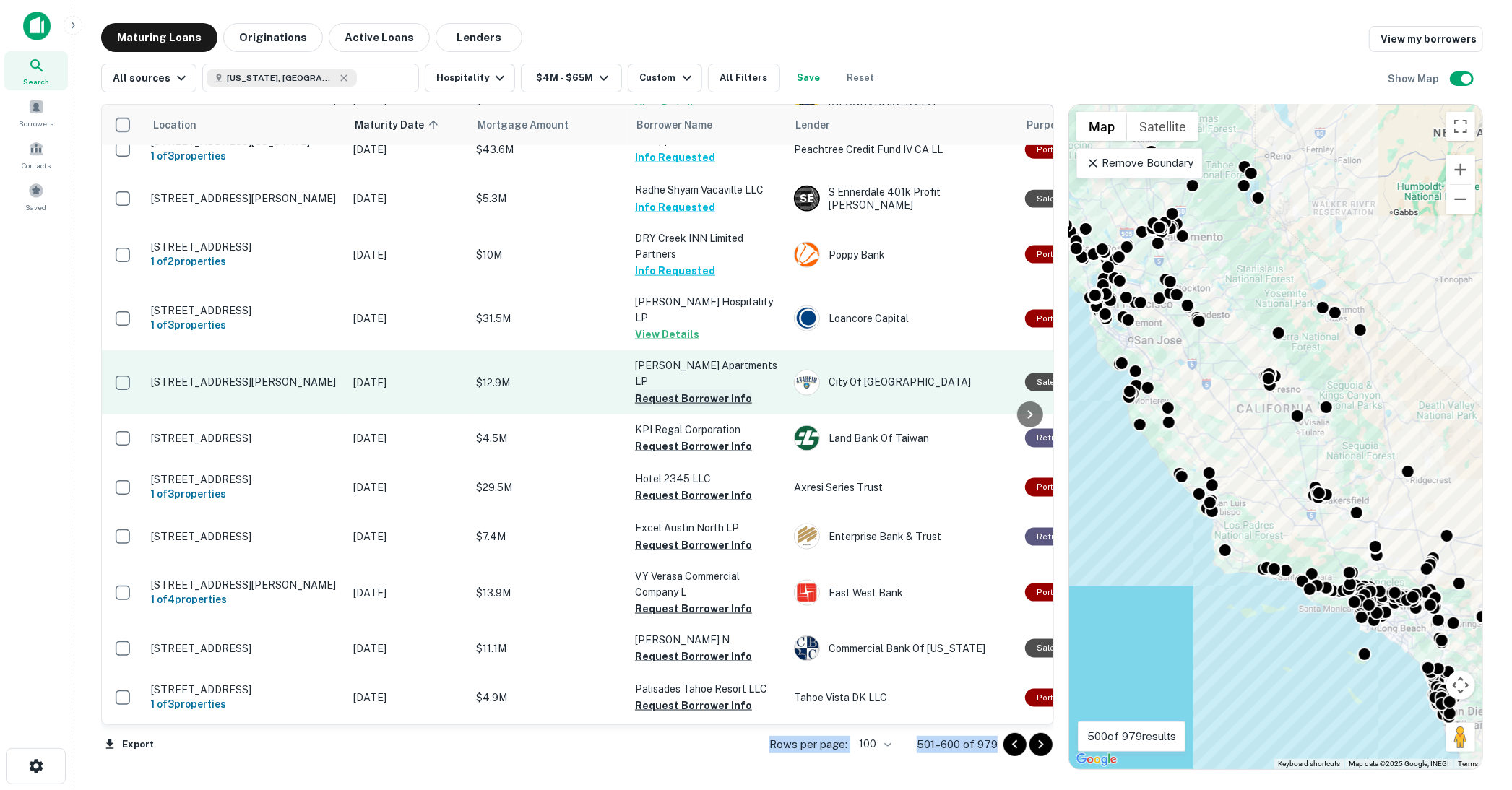
click at [673, 390] on button "Request Borrower Info" at bounding box center [693, 399] width 117 height 17
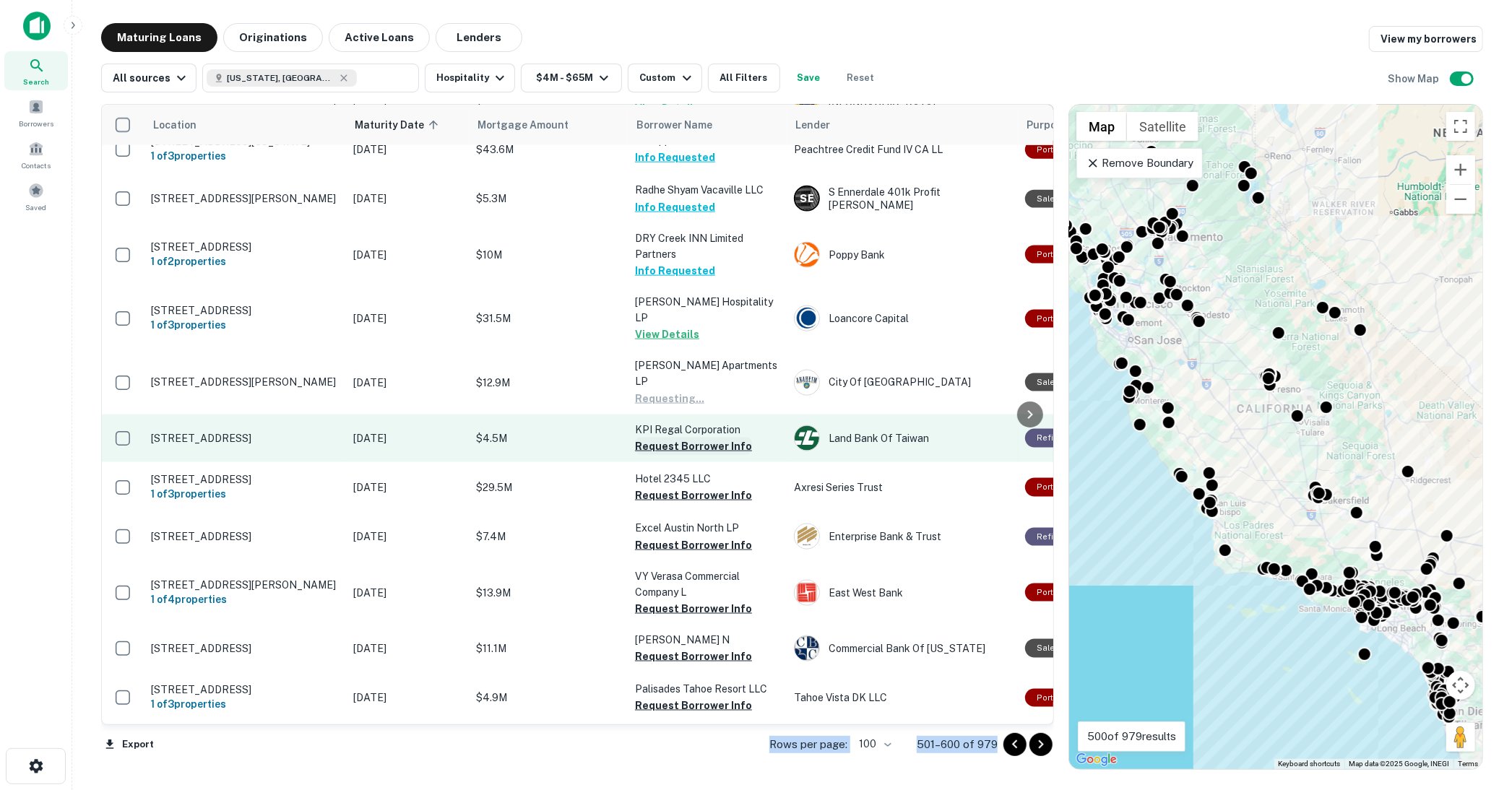
click at [676, 438] on button "Request Borrower Info" at bounding box center [693, 446] width 117 height 17
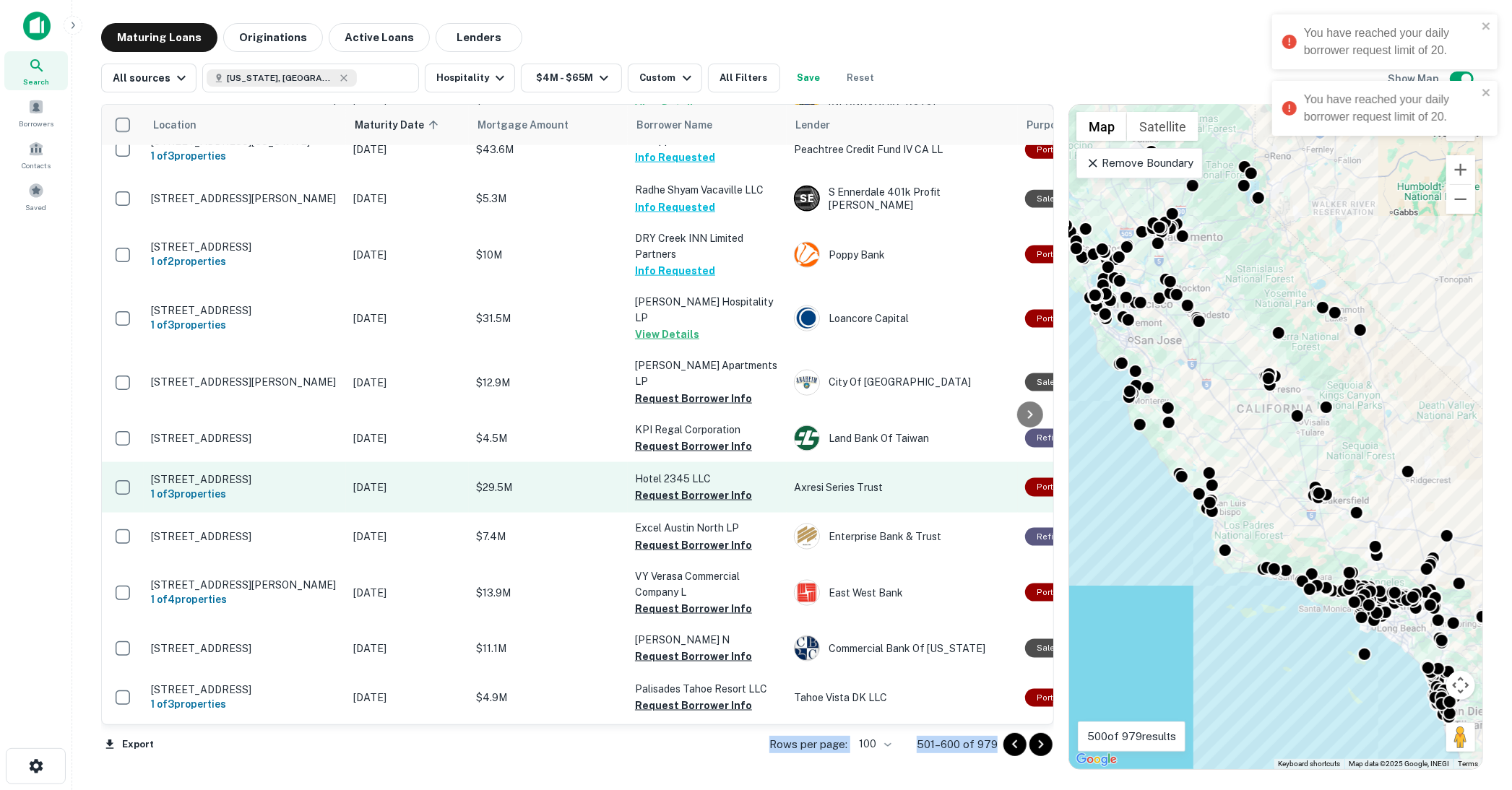
click at [684, 471] on p "Hotel 2345 LLC" at bounding box center [707, 479] width 144 height 16
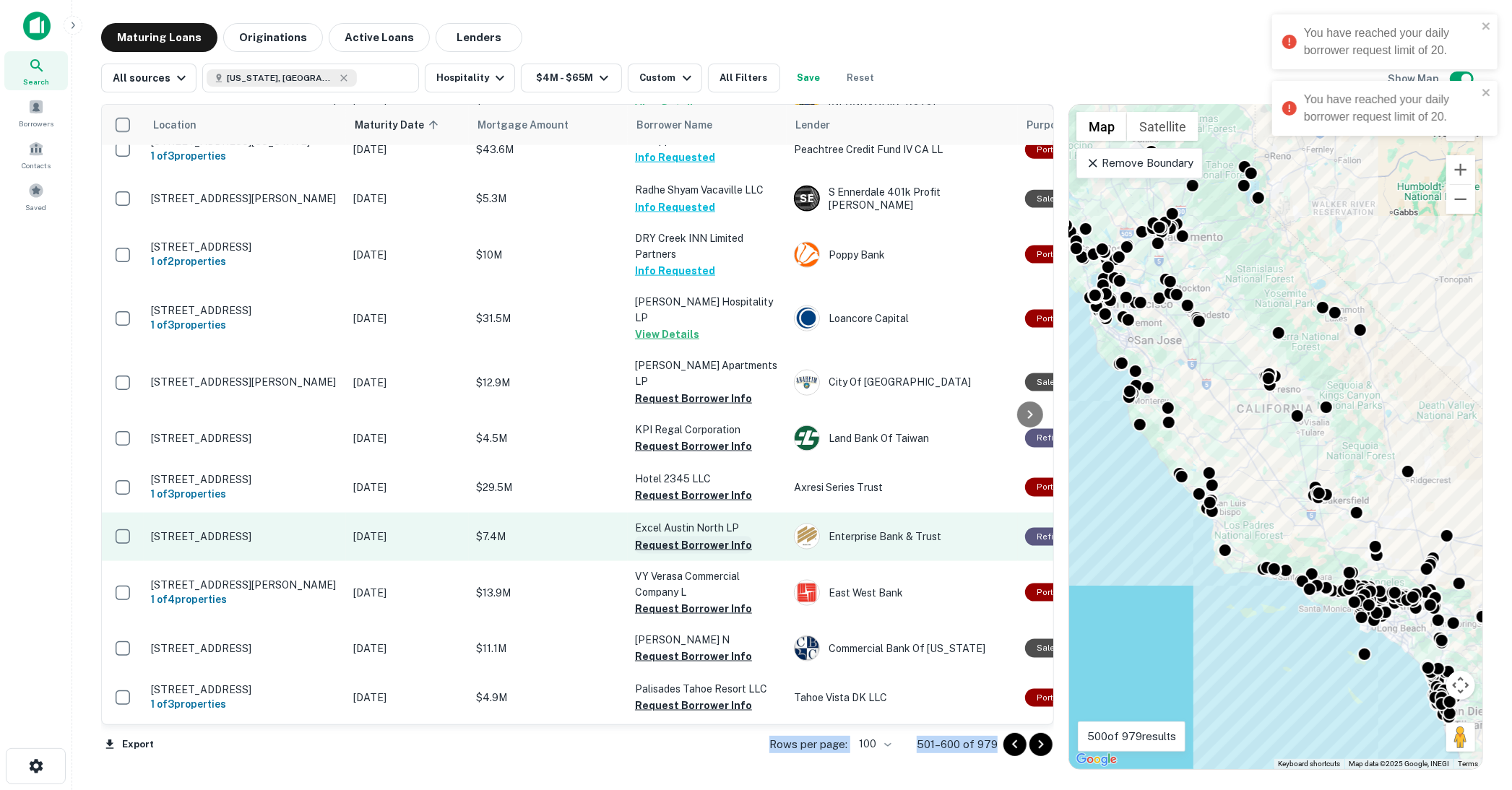
click at [689, 537] on button "Request Borrower Info" at bounding box center [693, 546] width 117 height 17
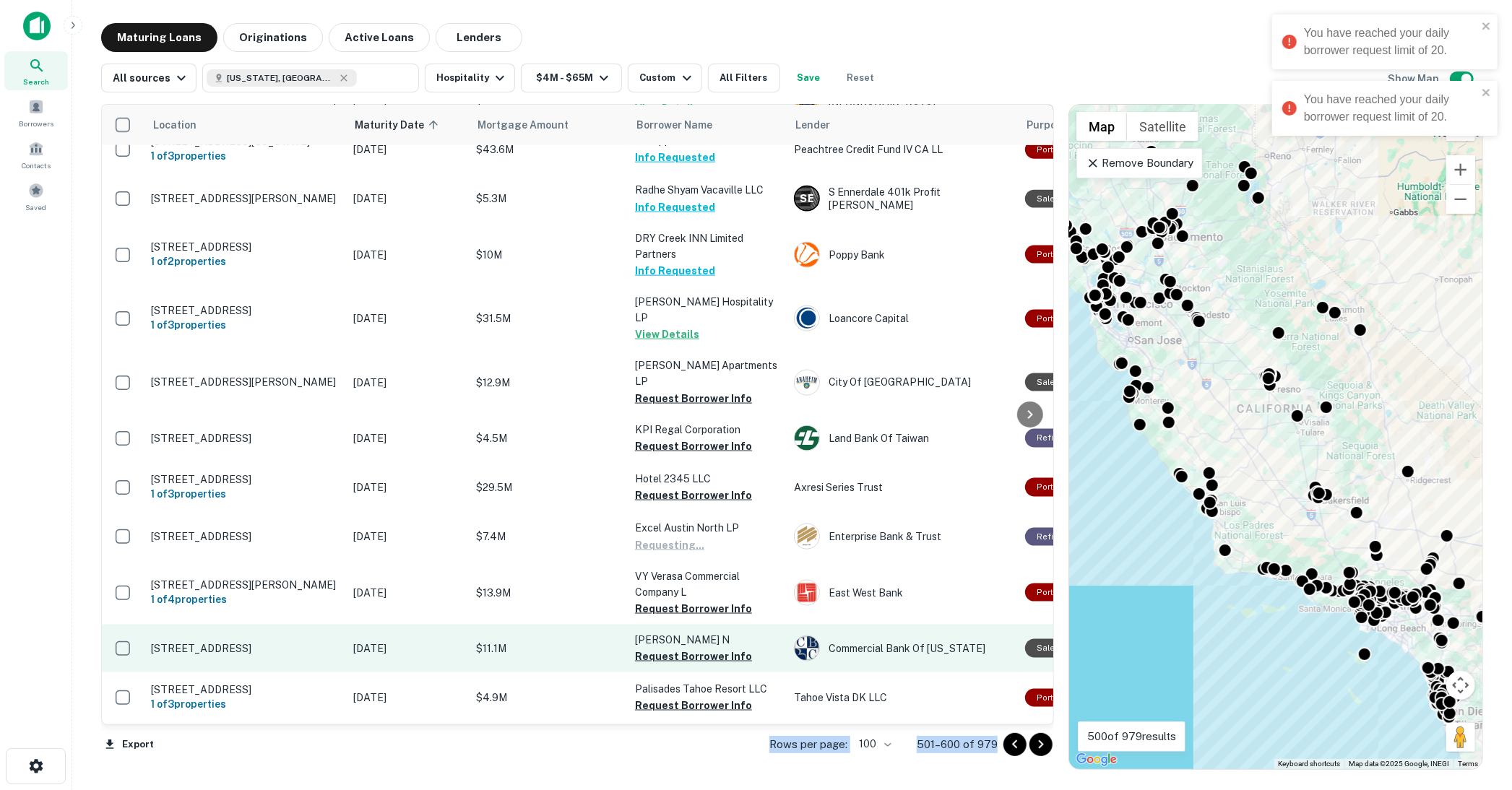
click at [692, 601] on button "Request Borrower Info" at bounding box center [693, 609] width 117 height 17
click at [691, 648] on button "Request Borrower Info" at bounding box center [693, 657] width 117 height 17
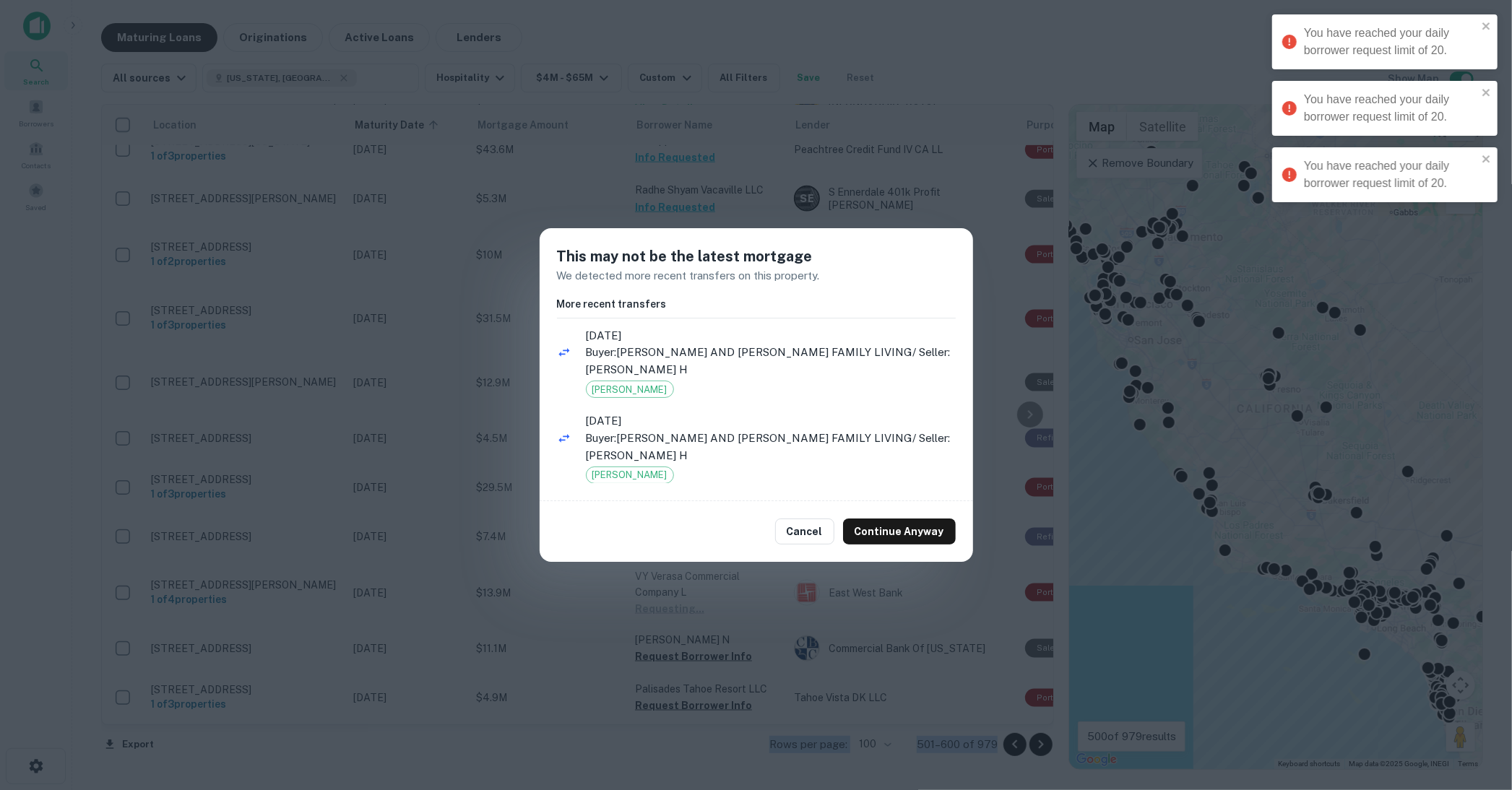
click at [694, 618] on div "This may not be the latest mortgage We detected more recent transfers on this p…" at bounding box center [756, 395] width 1512 height 790
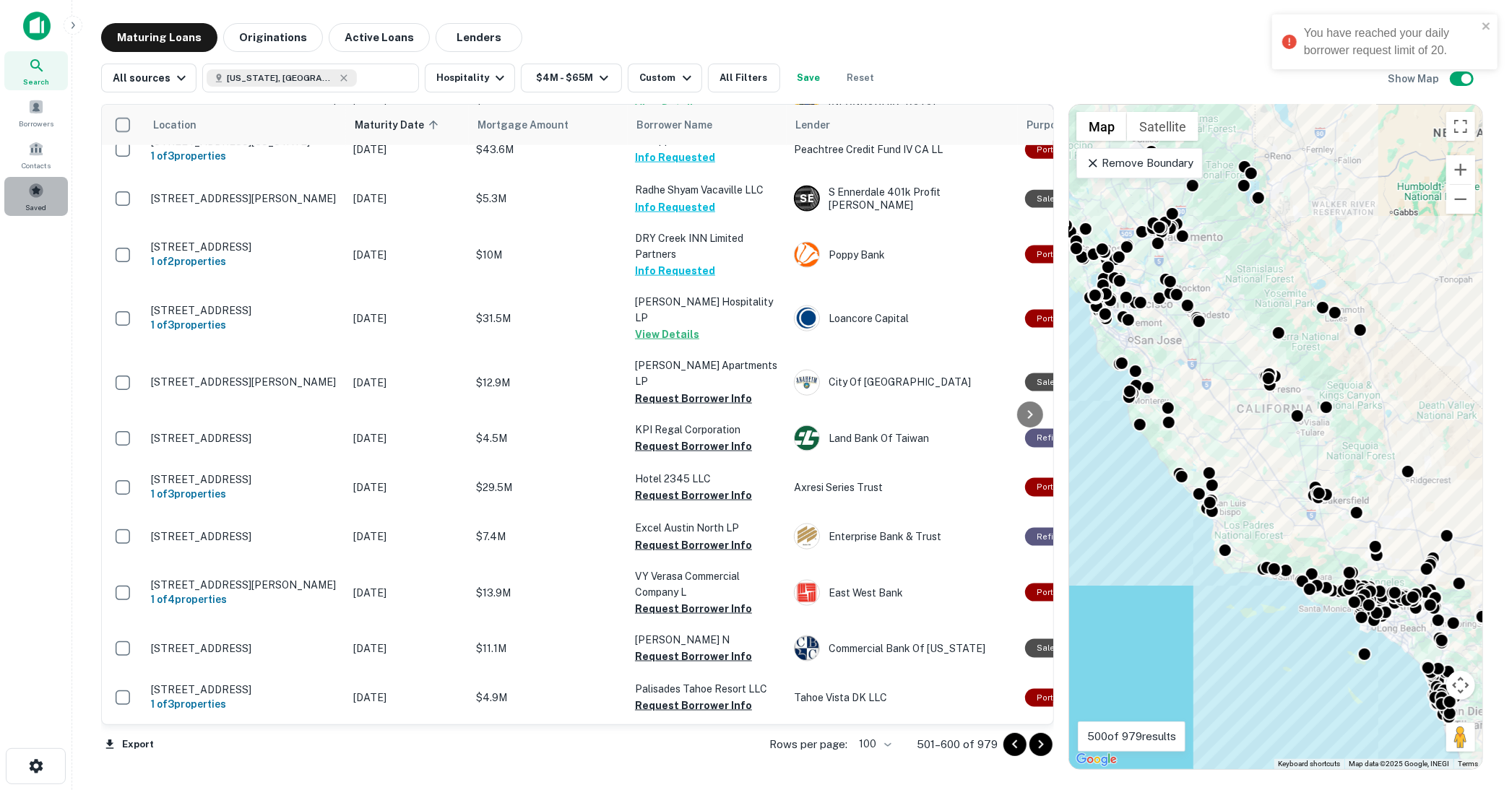
click at [34, 185] on span at bounding box center [36, 191] width 16 height 16
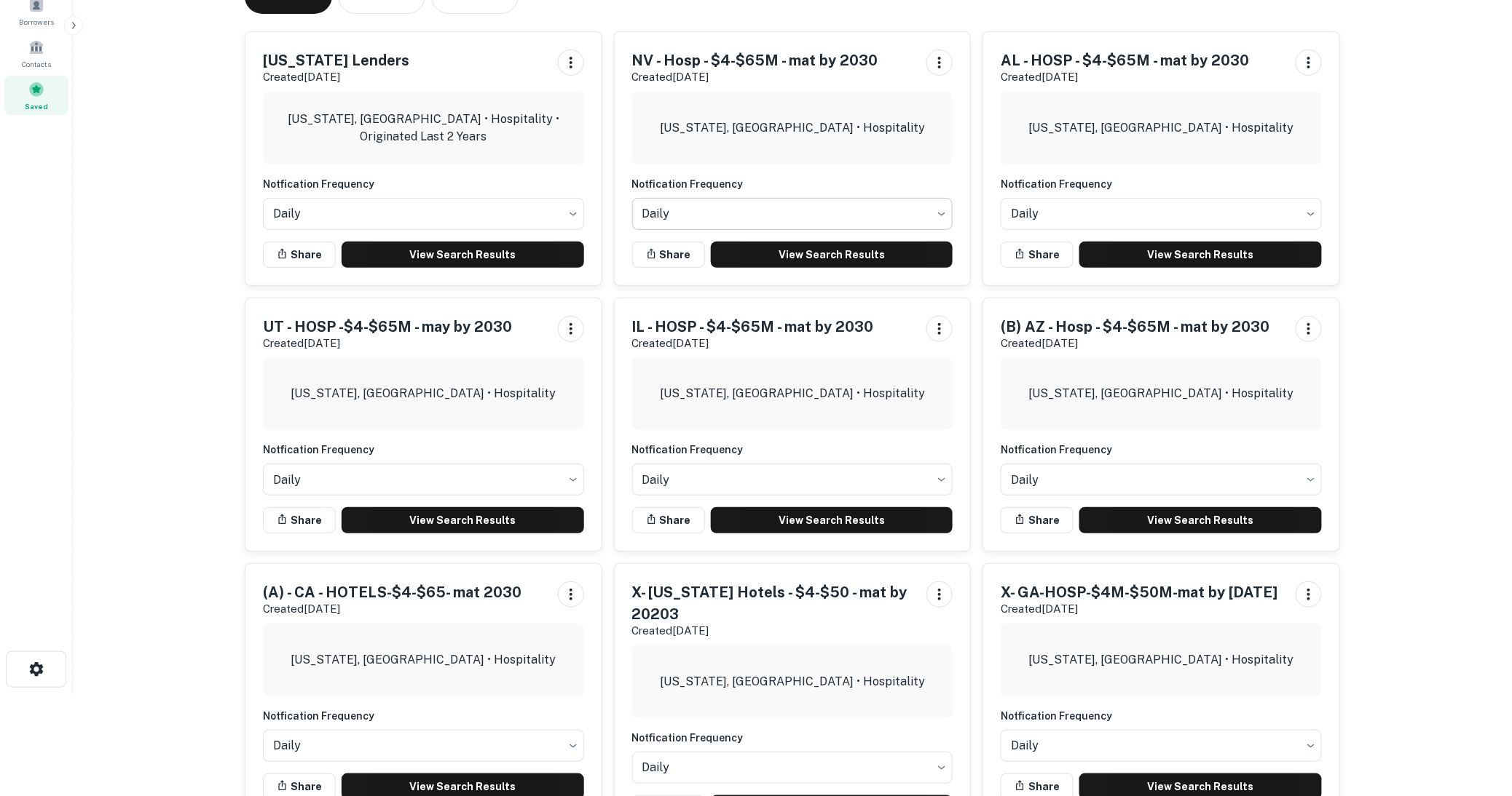
scroll to position [81, 0]
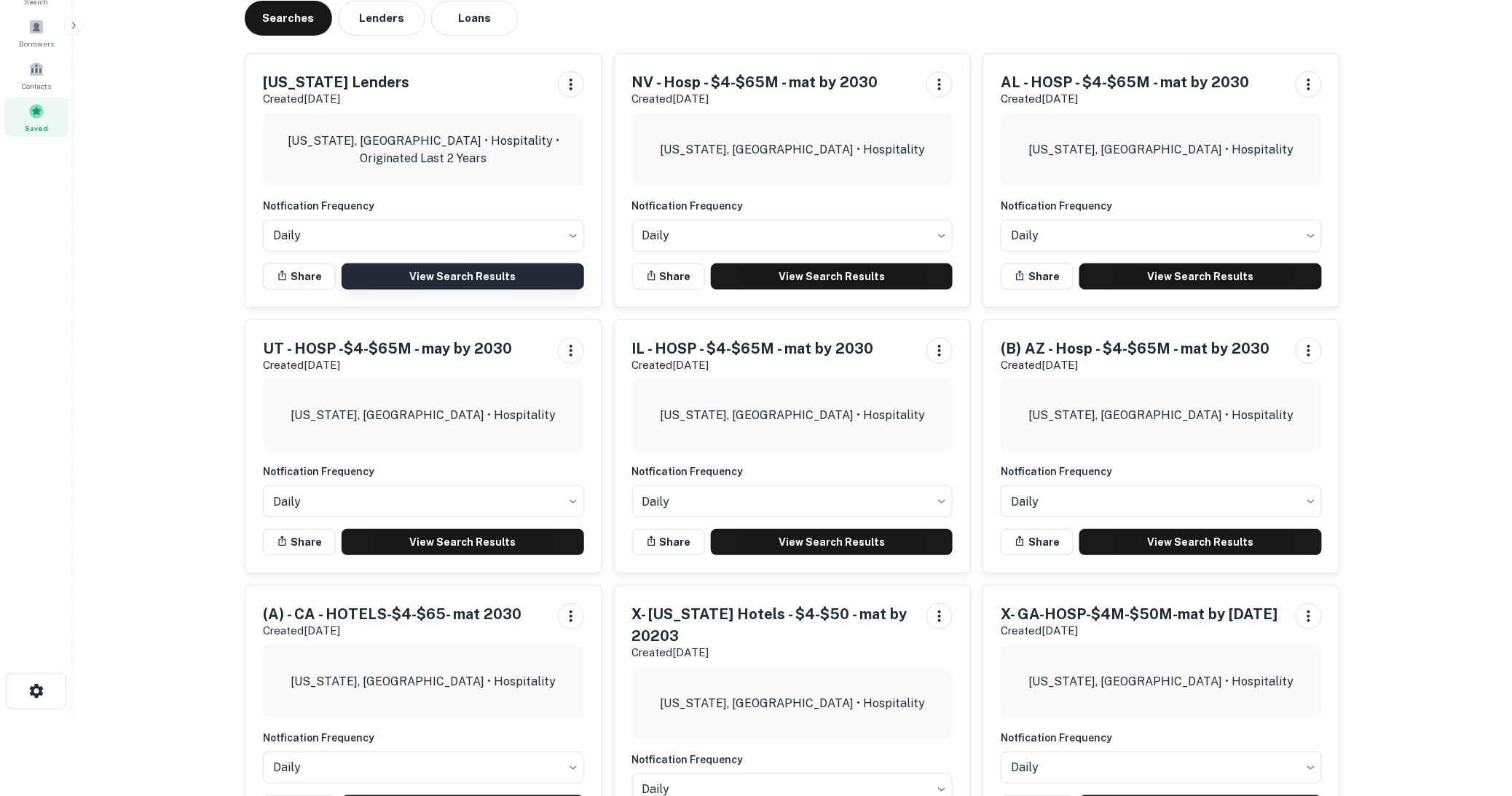
click at [457, 279] on link "View Search Results" at bounding box center [463, 277] width 242 height 27
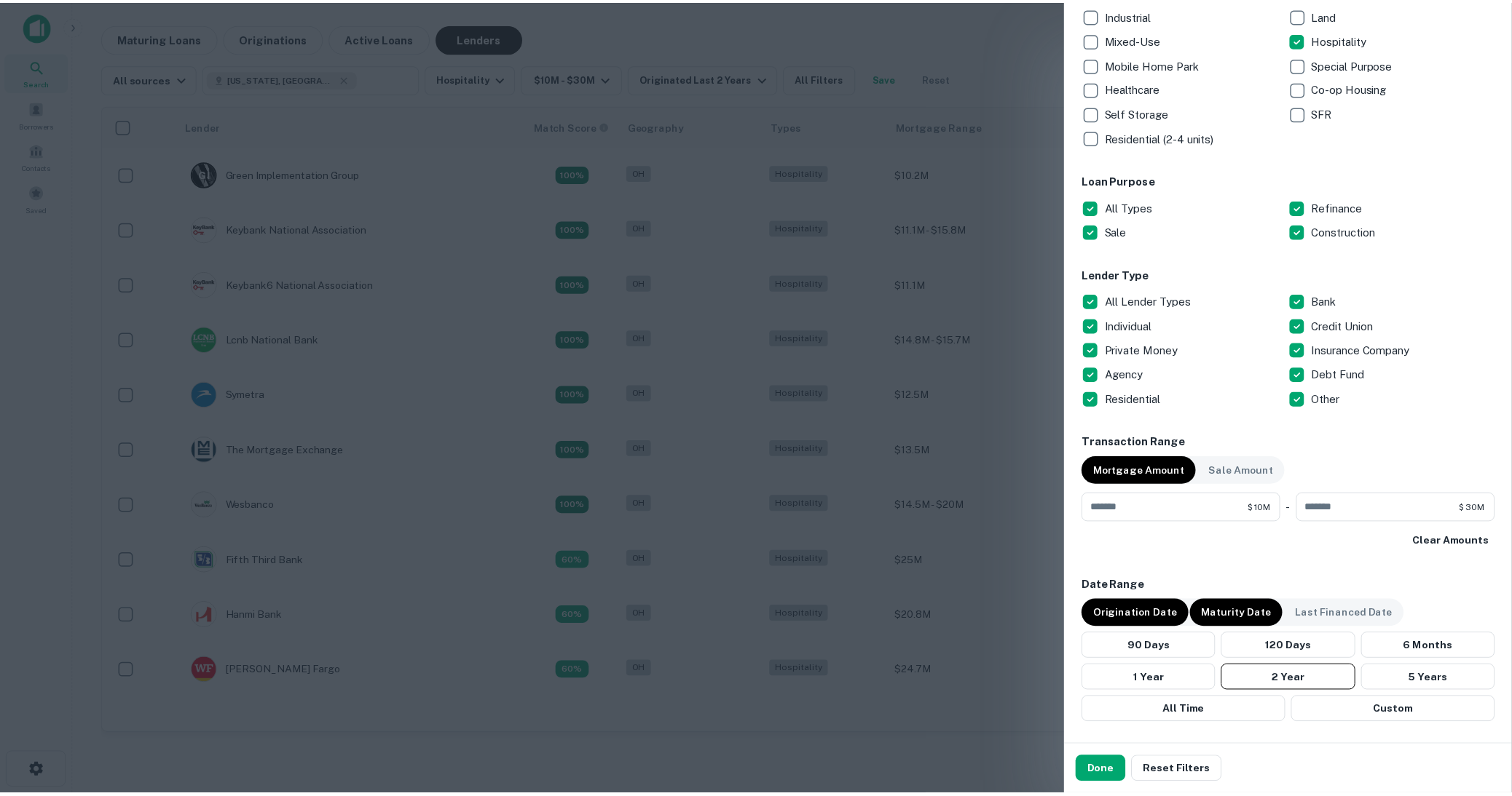
scroll to position [404, 0]
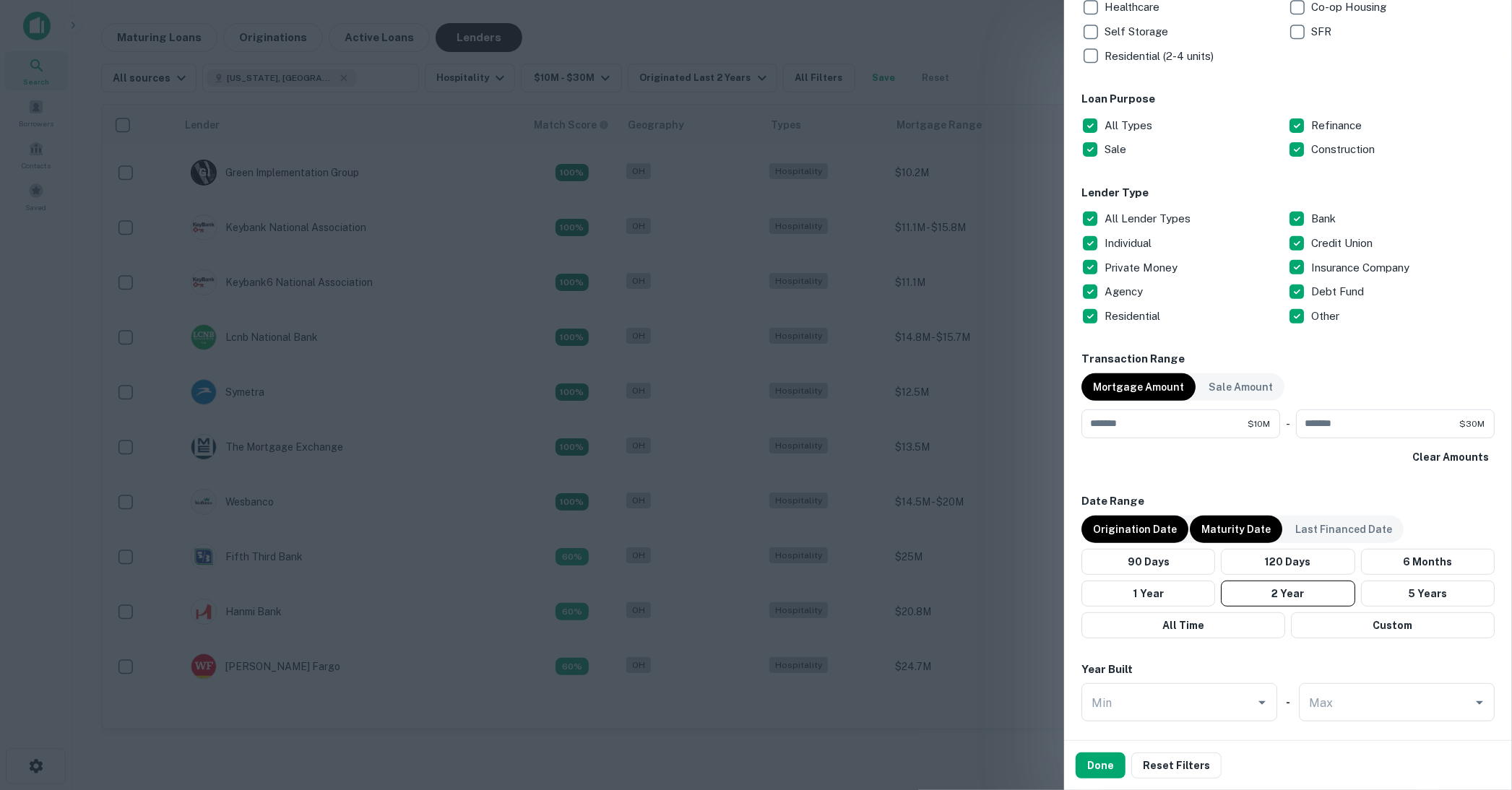
drag, startPoint x: 556, startPoint y: 713, endPoint x: 509, endPoint y: 695, distance: 50.3
click at [555, 711] on div at bounding box center [756, 395] width 1512 height 790
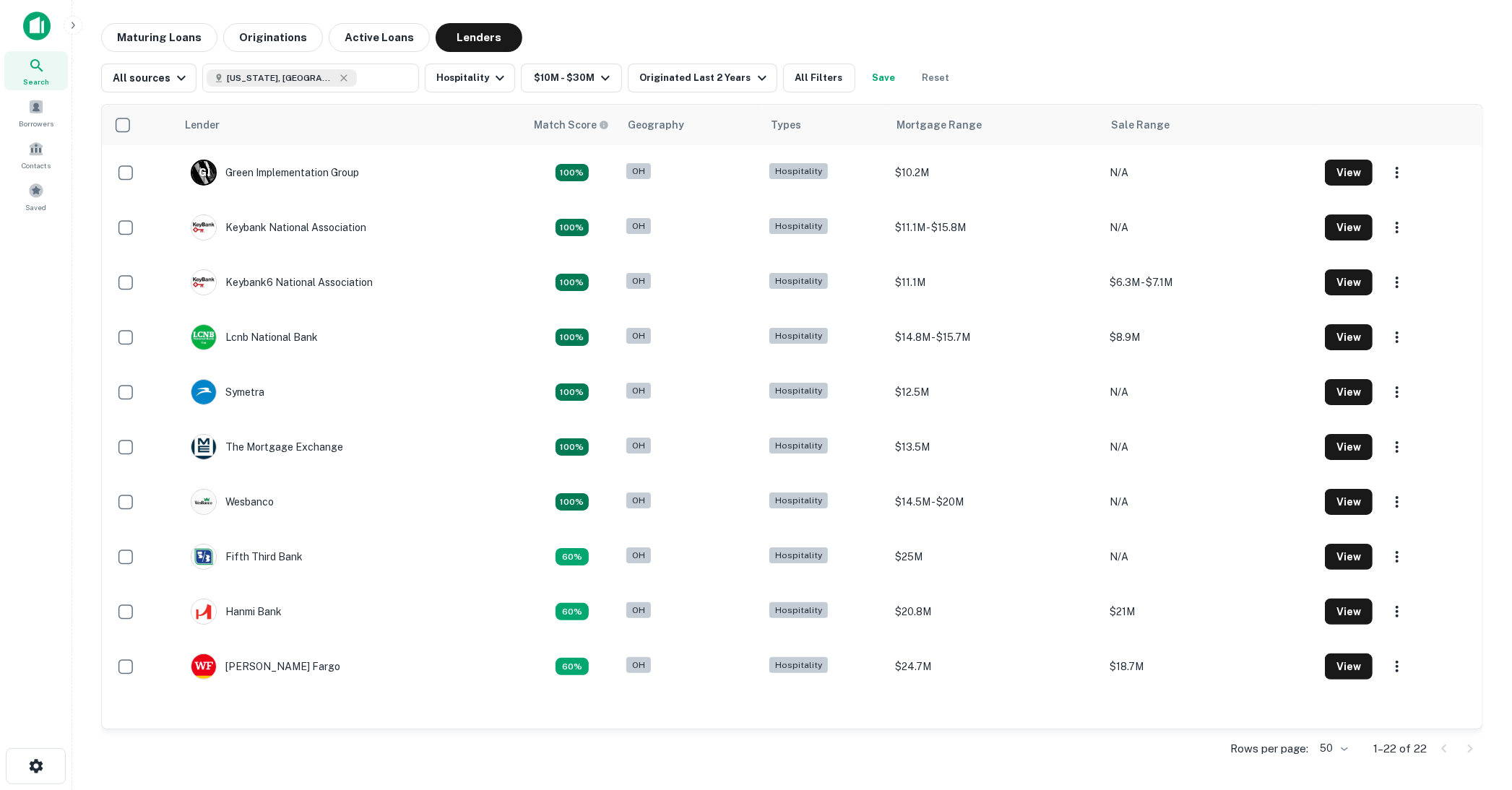
click at [36, 16] on img at bounding box center [36, 26] width 27 height 29
